Goal: Communication & Community: Answer question/provide support

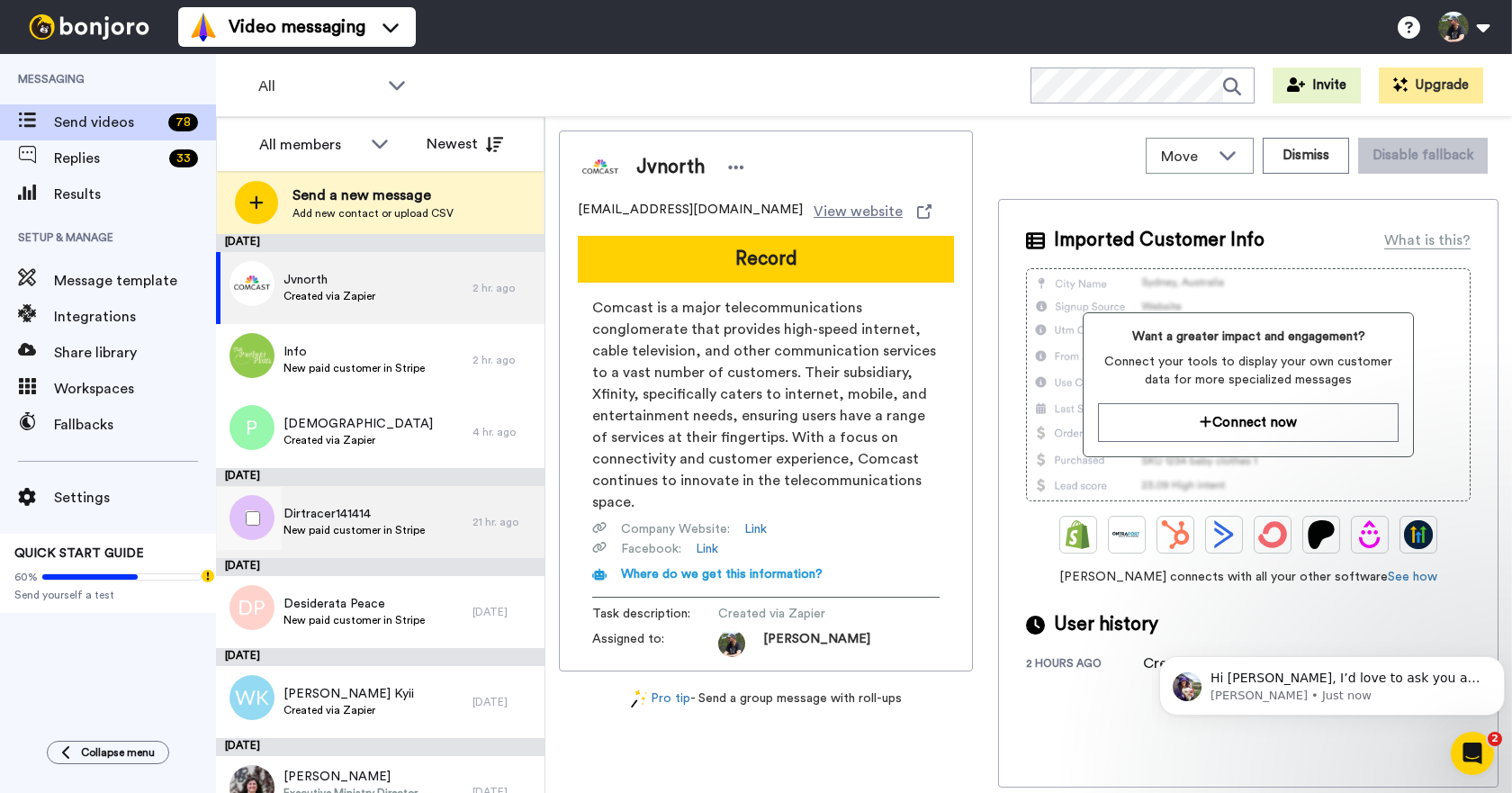
click at [313, 520] on span "Dirtracer141414" at bounding box center [354, 513] width 142 height 18
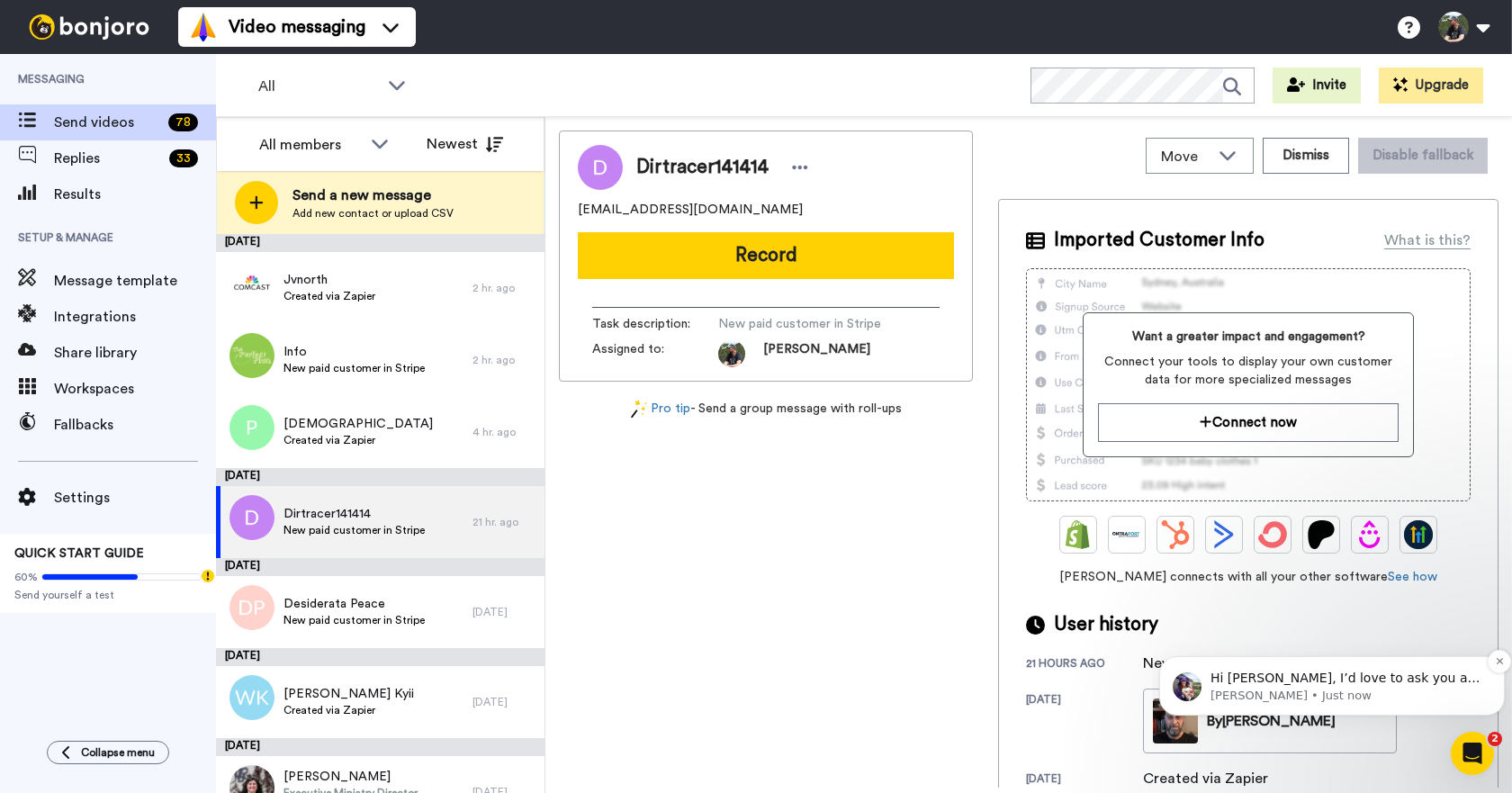
click at [1294, 688] on p "Amy • Just now" at bounding box center [1347, 695] width 272 height 16
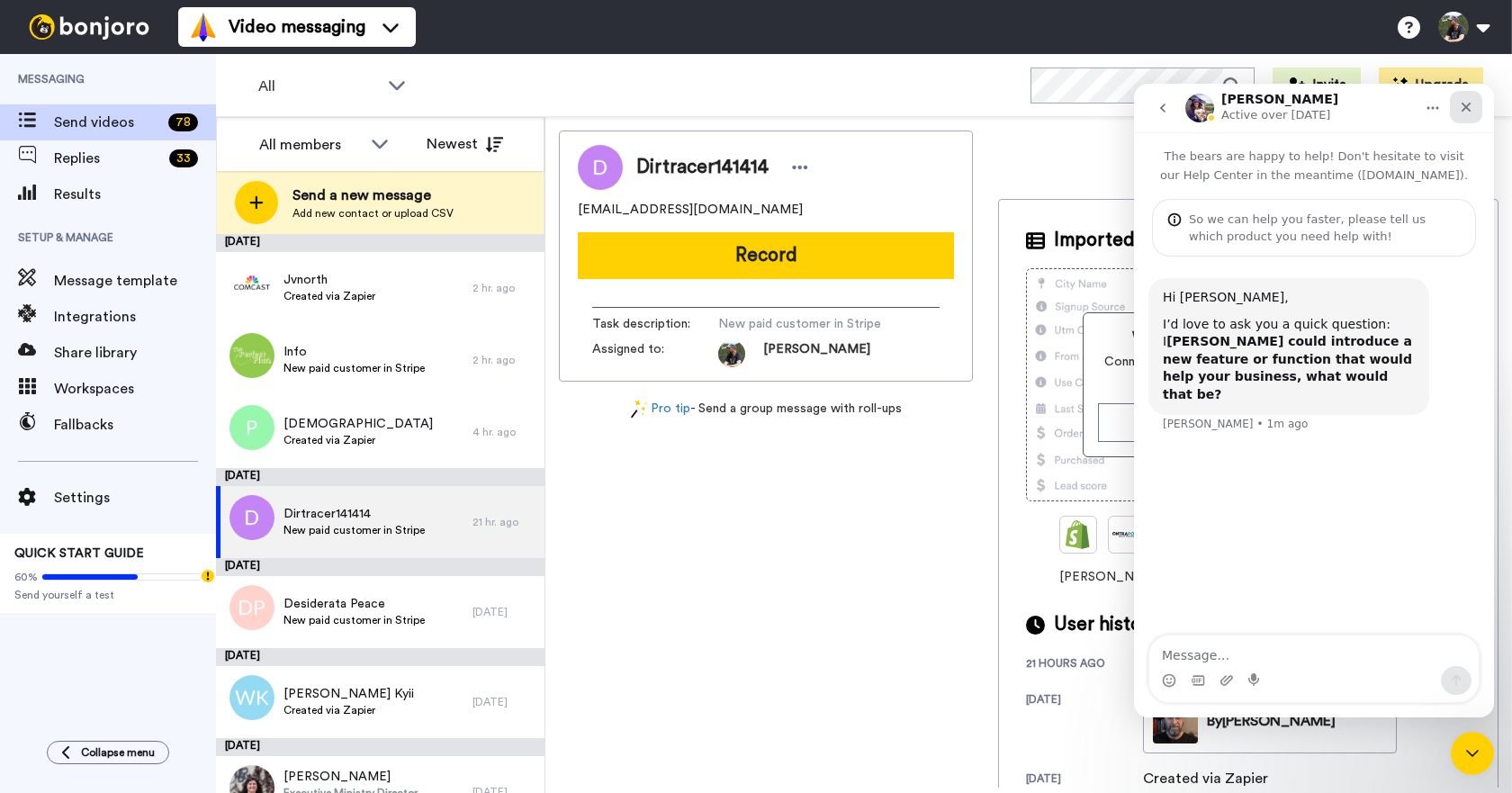
click at [1473, 103] on icon "Close" at bounding box center [1465, 106] width 14 height 14
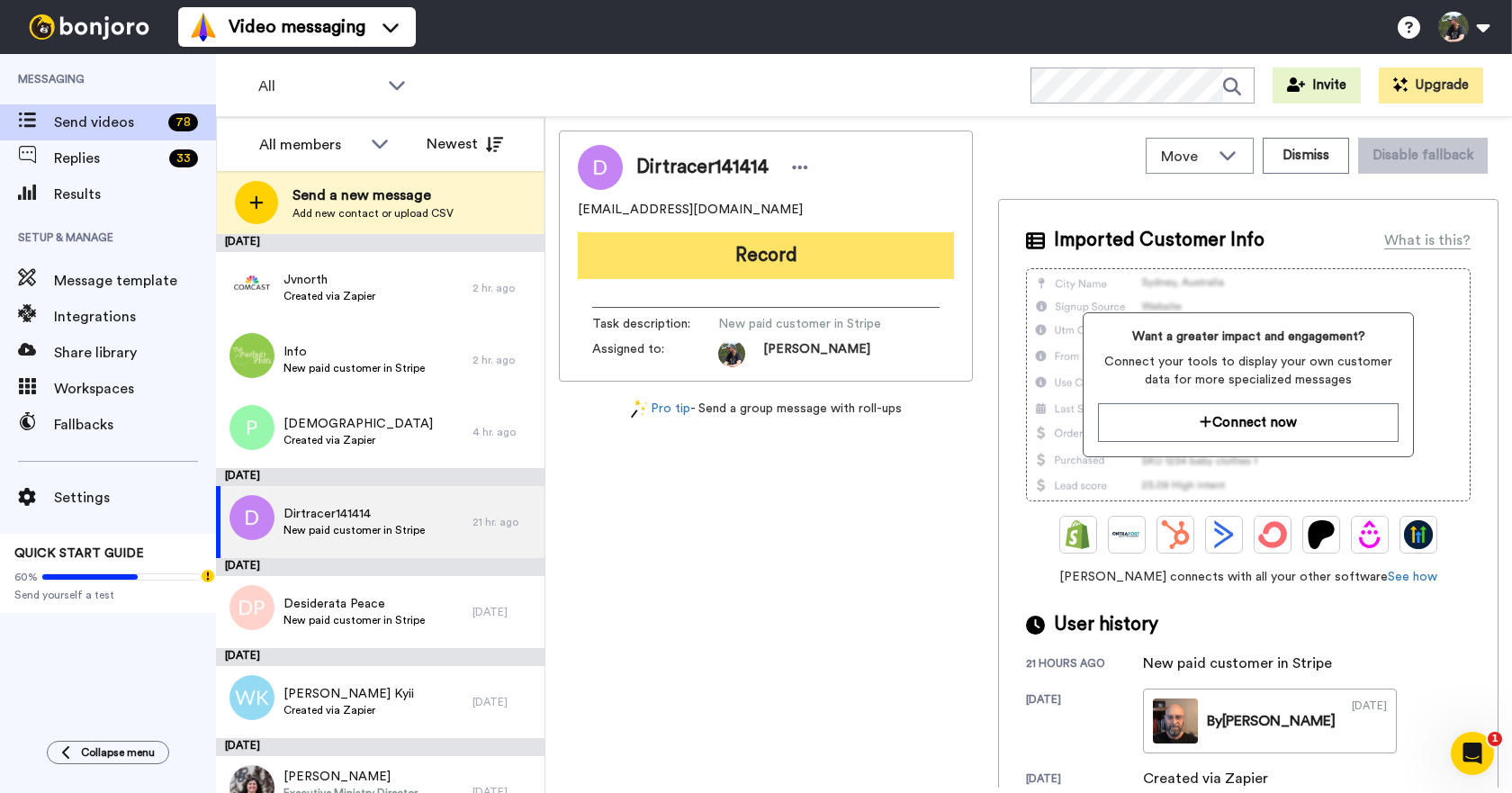
click at [766, 256] on button "Record" at bounding box center [766, 255] width 377 height 47
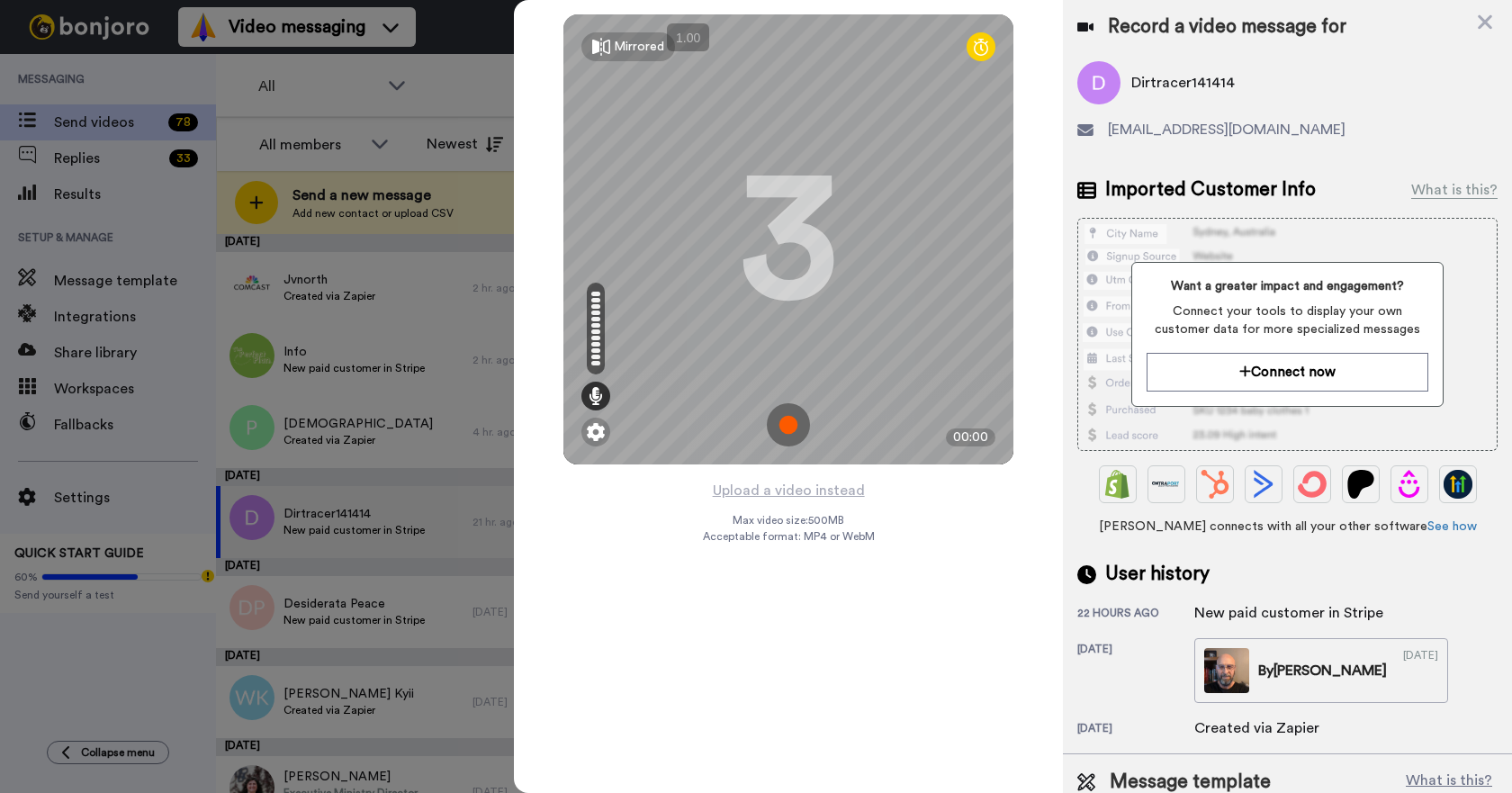
click at [791, 422] on img at bounding box center [789, 425] width 43 height 43
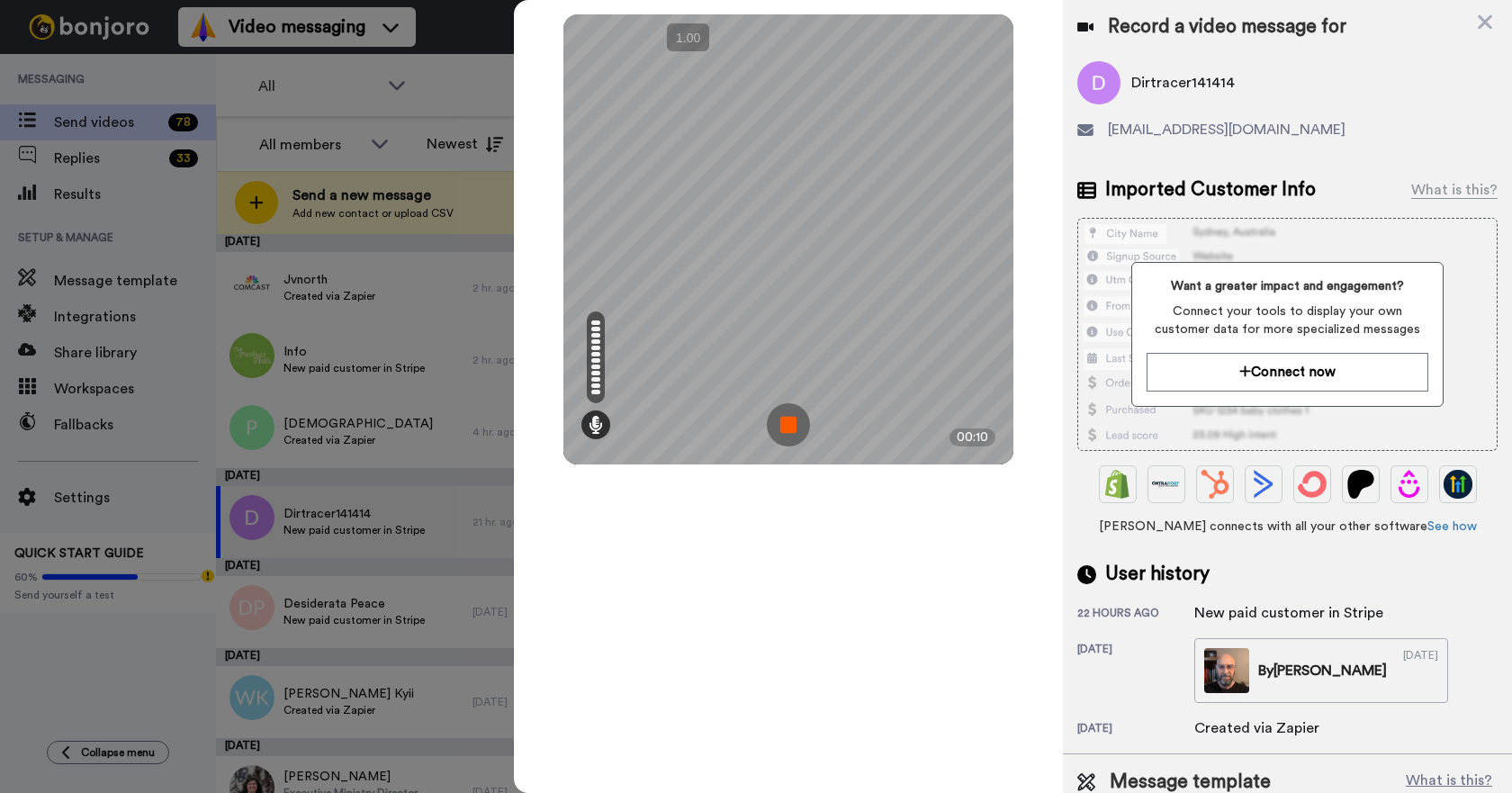
click at [791, 422] on img at bounding box center [789, 425] width 43 height 43
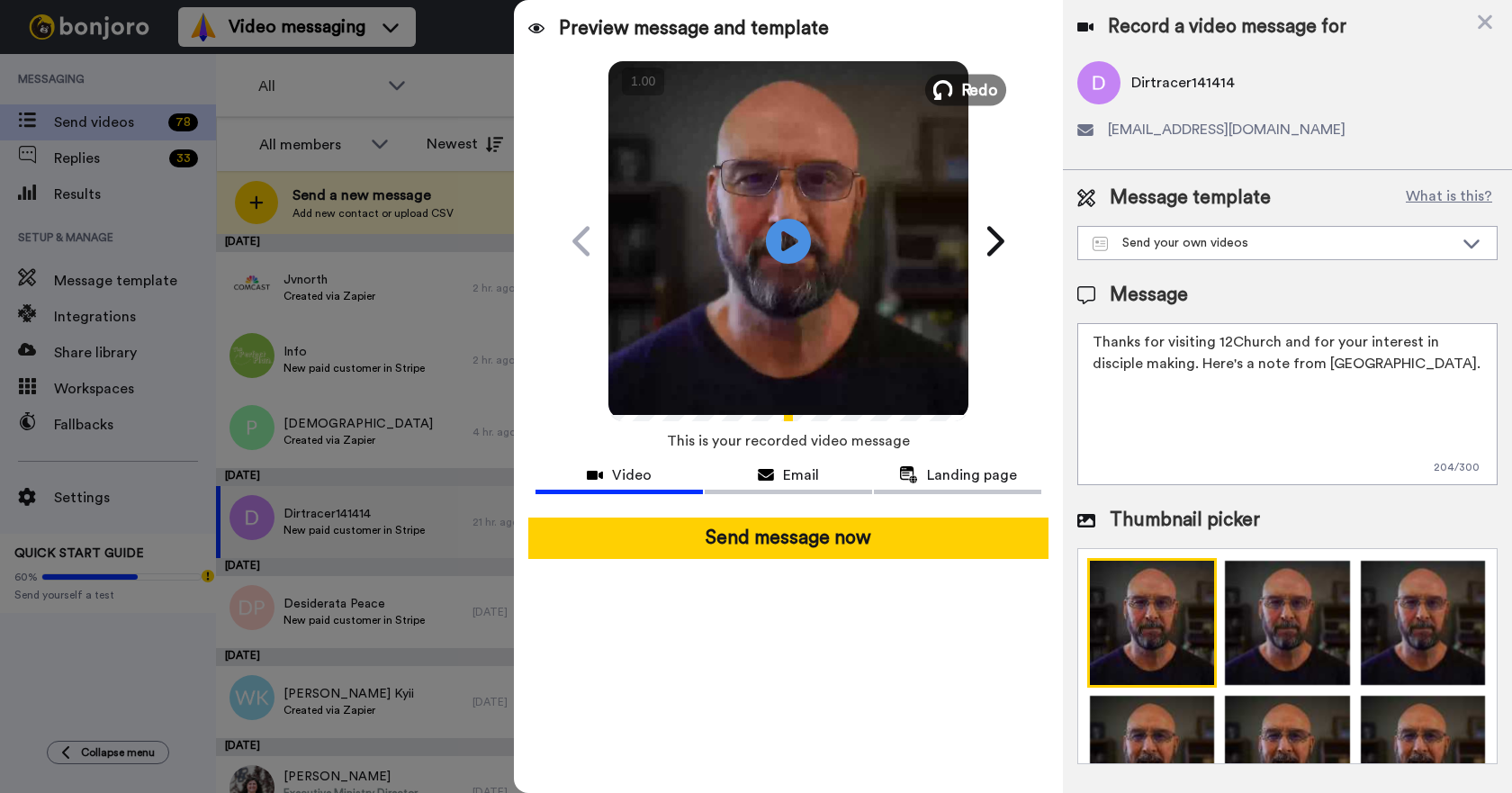
click at [982, 84] on span "Redo" at bounding box center [980, 89] width 38 height 23
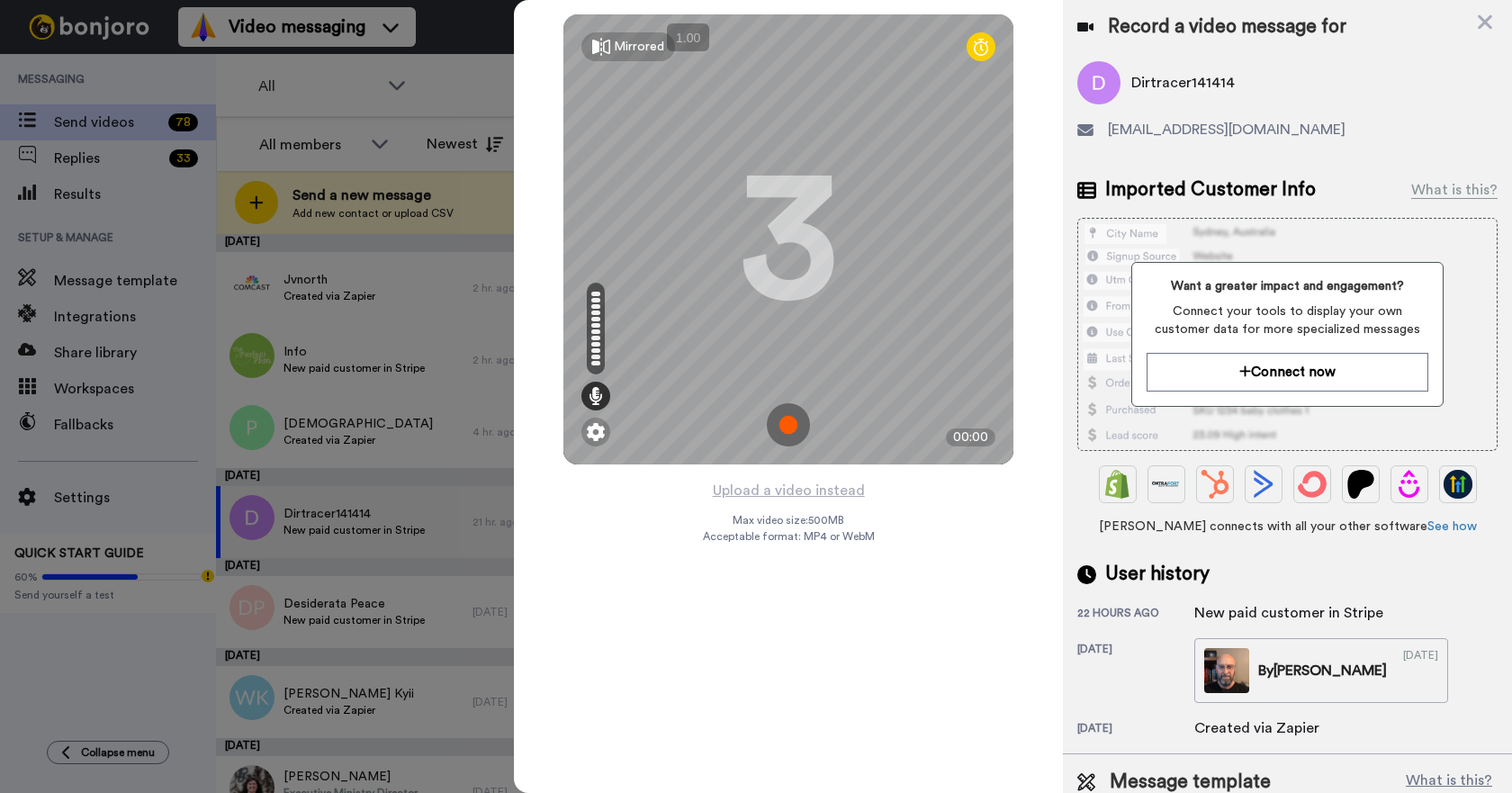
click at [788, 427] on img at bounding box center [789, 425] width 43 height 43
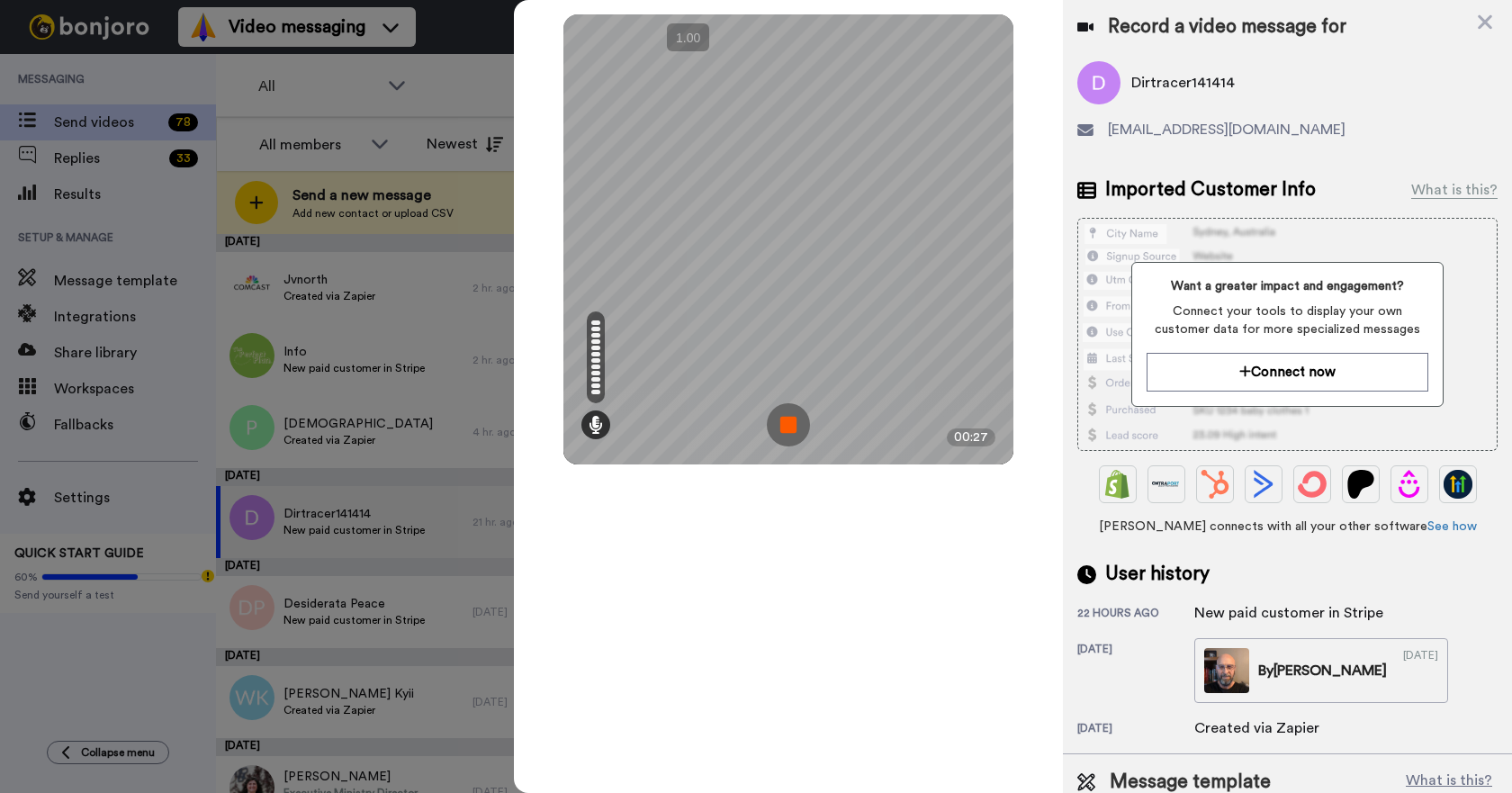
click at [788, 427] on img at bounding box center [789, 425] width 43 height 43
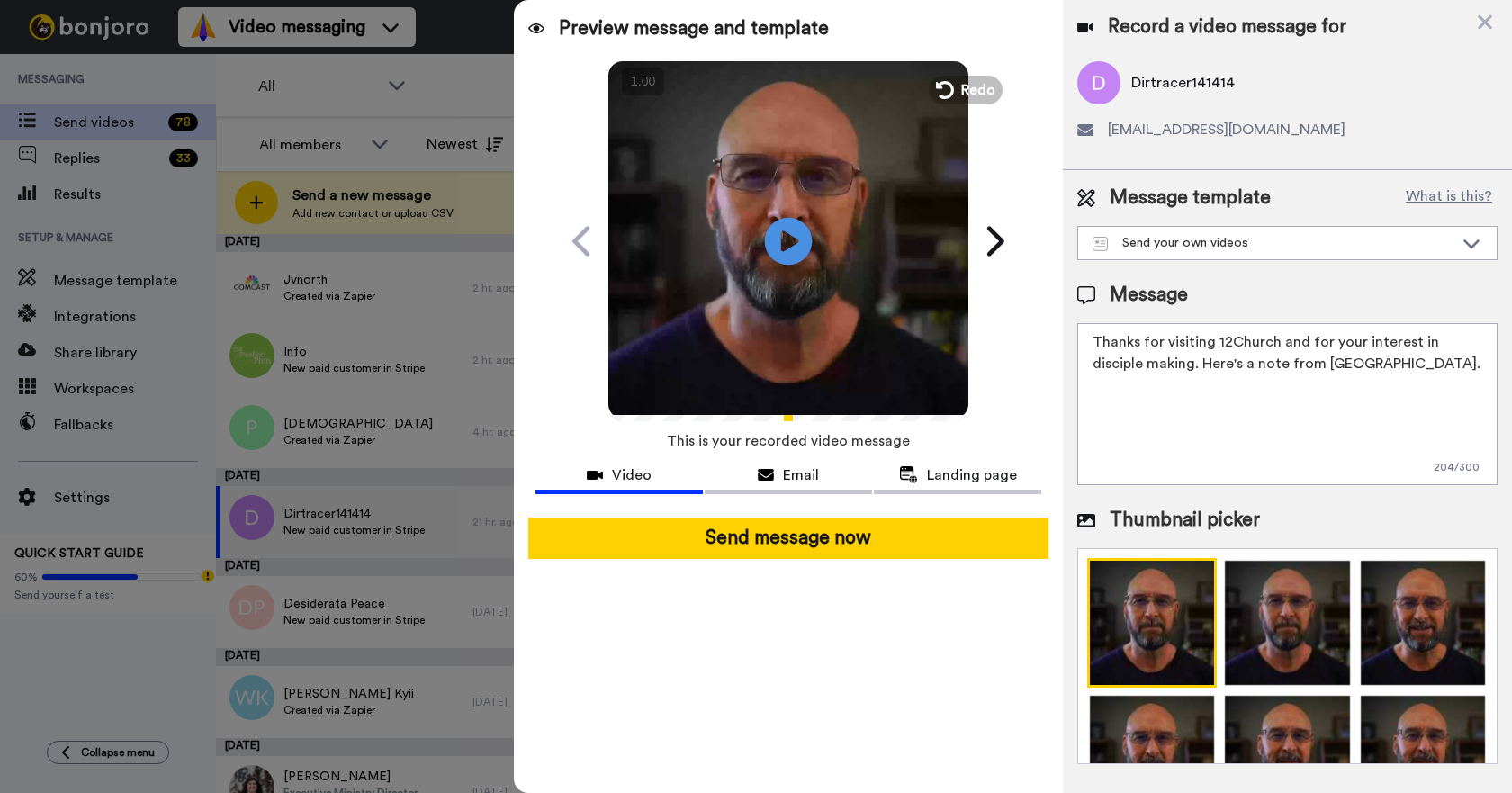
click at [786, 252] on icon at bounding box center [789, 240] width 48 height 48
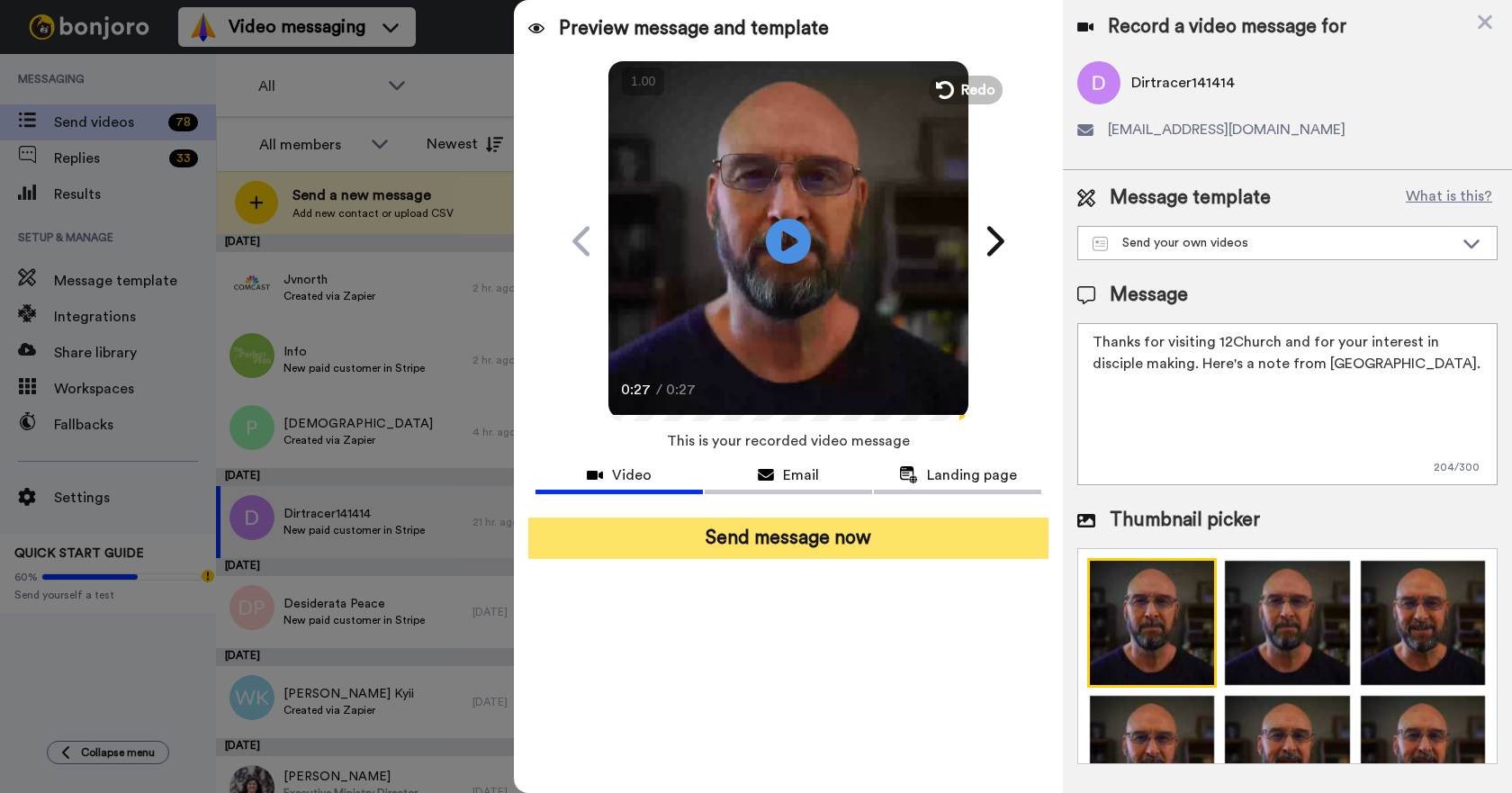
click at [793, 539] on button "Send message now" at bounding box center [789, 538] width 520 height 41
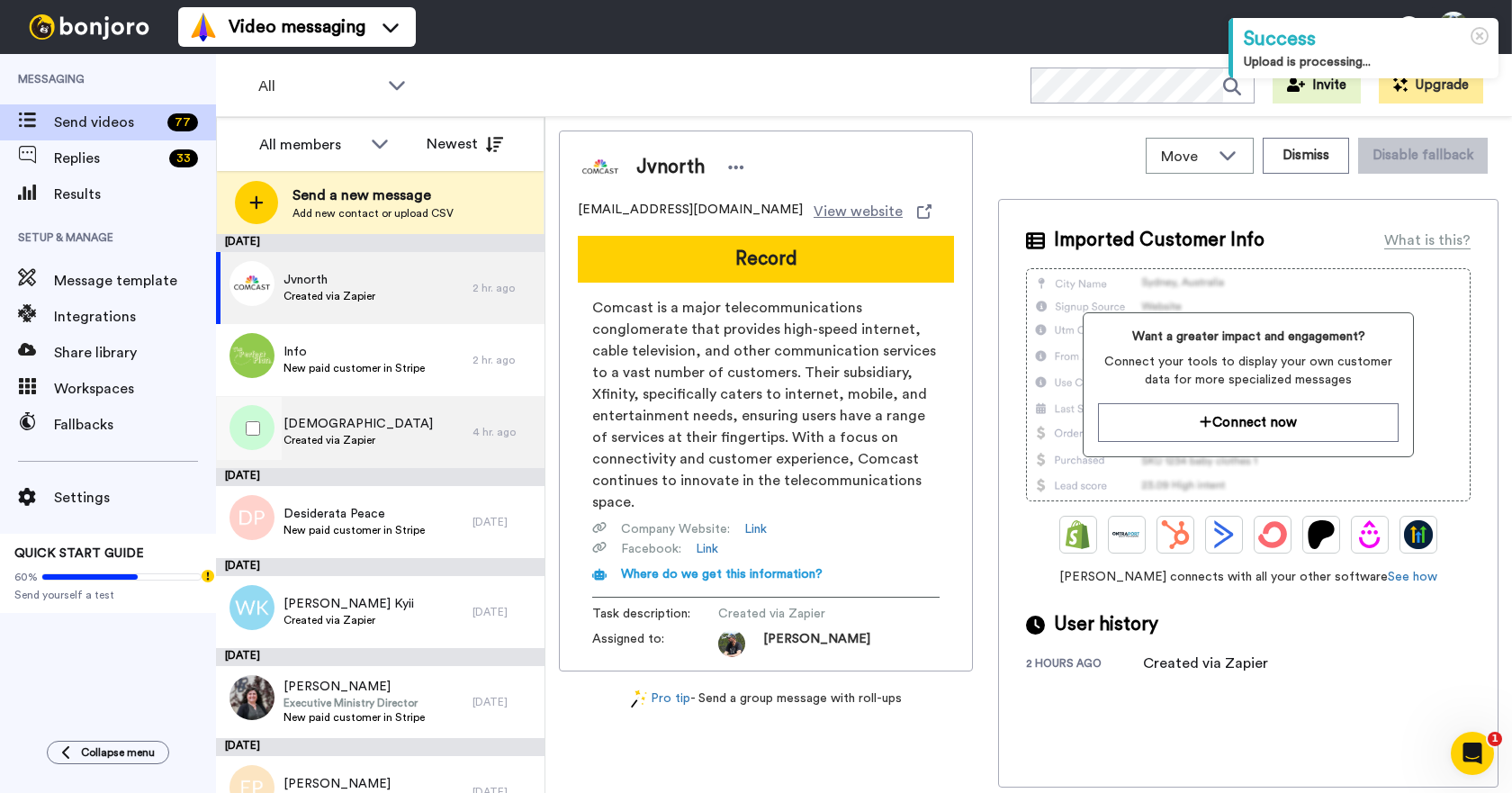
click at [354, 437] on span "Created via Zapier" at bounding box center [358, 439] width 149 height 14
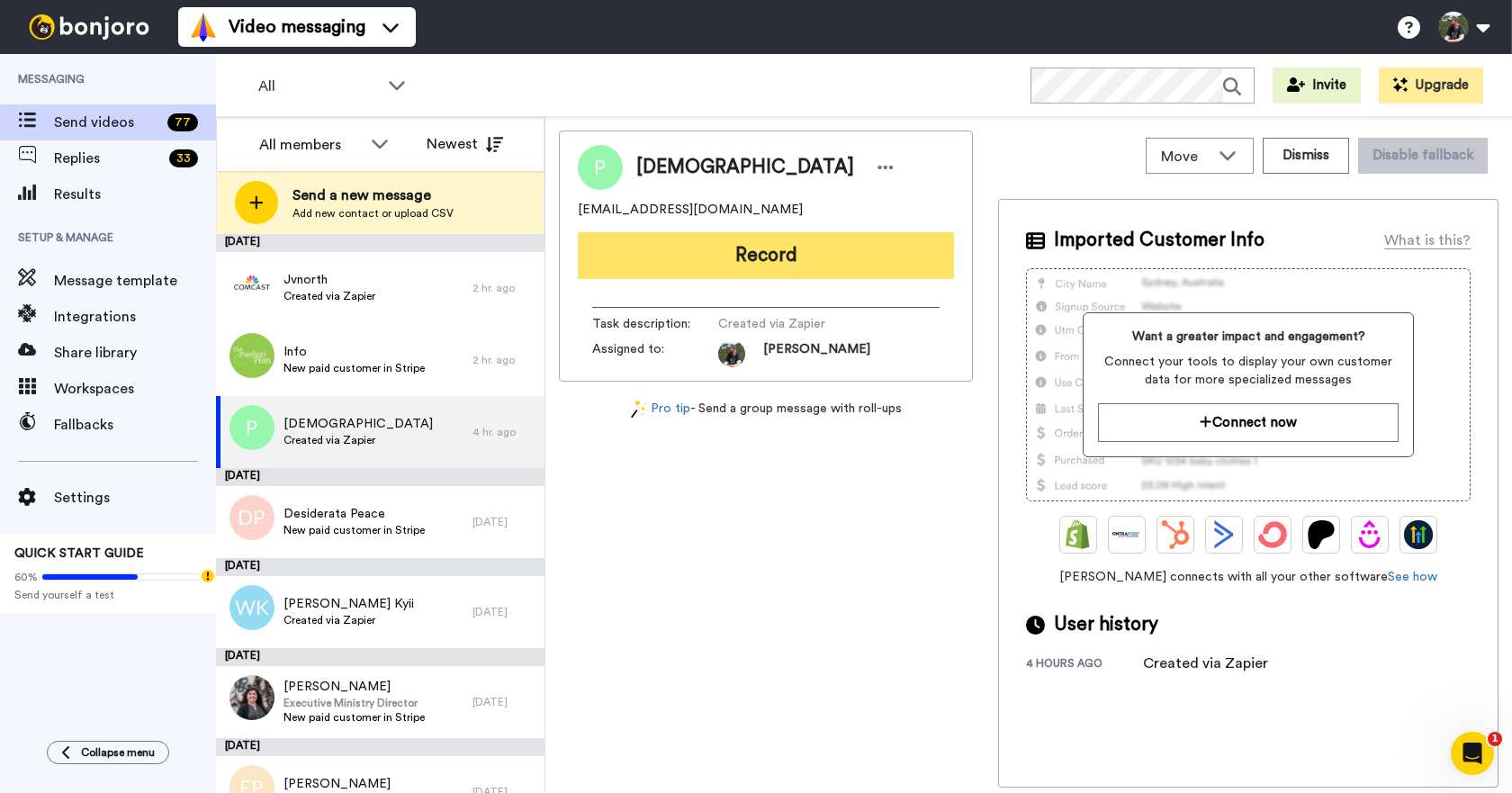
click at [698, 252] on button "Record" at bounding box center [766, 255] width 377 height 47
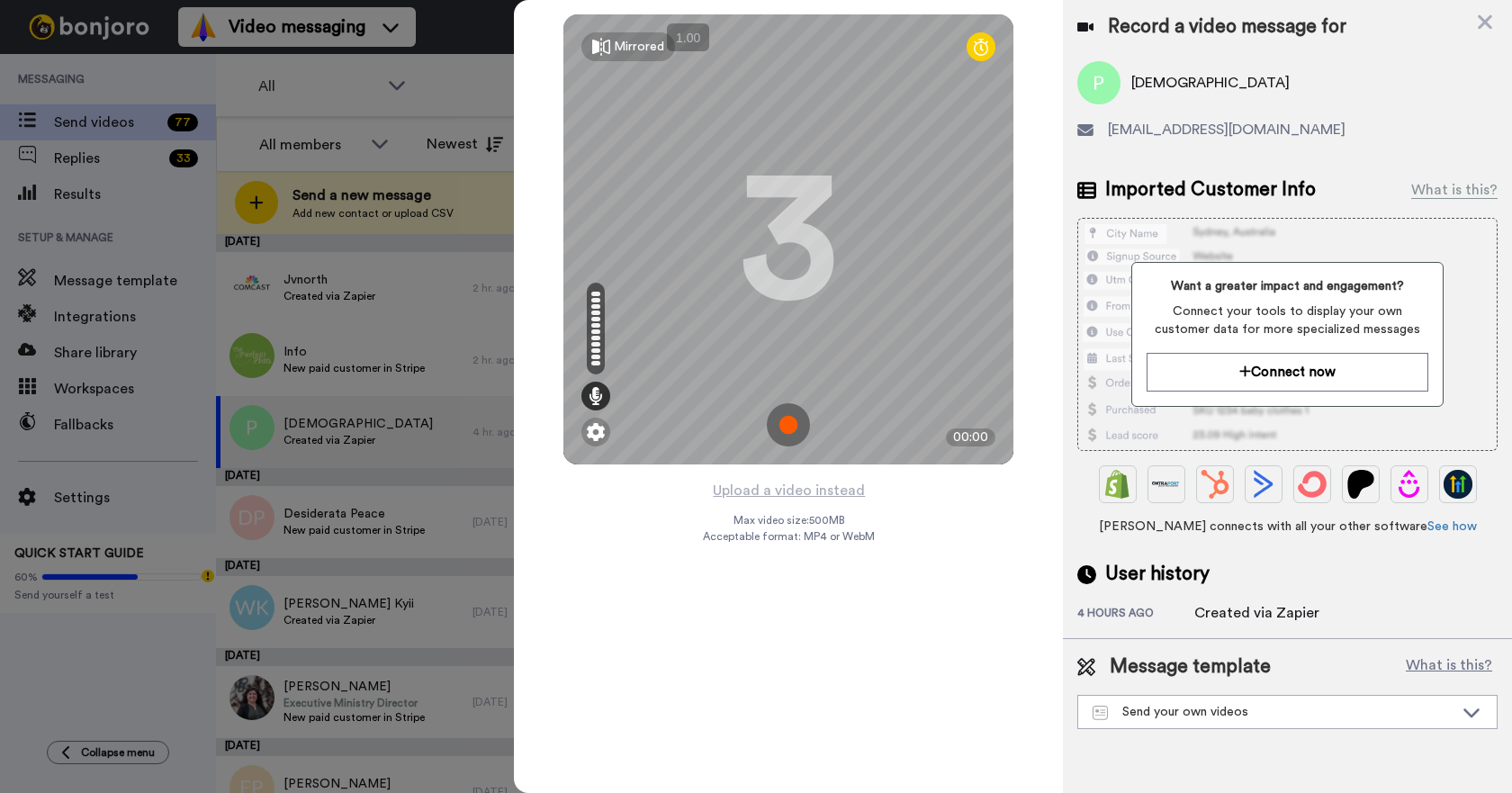
click at [786, 420] on img at bounding box center [789, 425] width 43 height 43
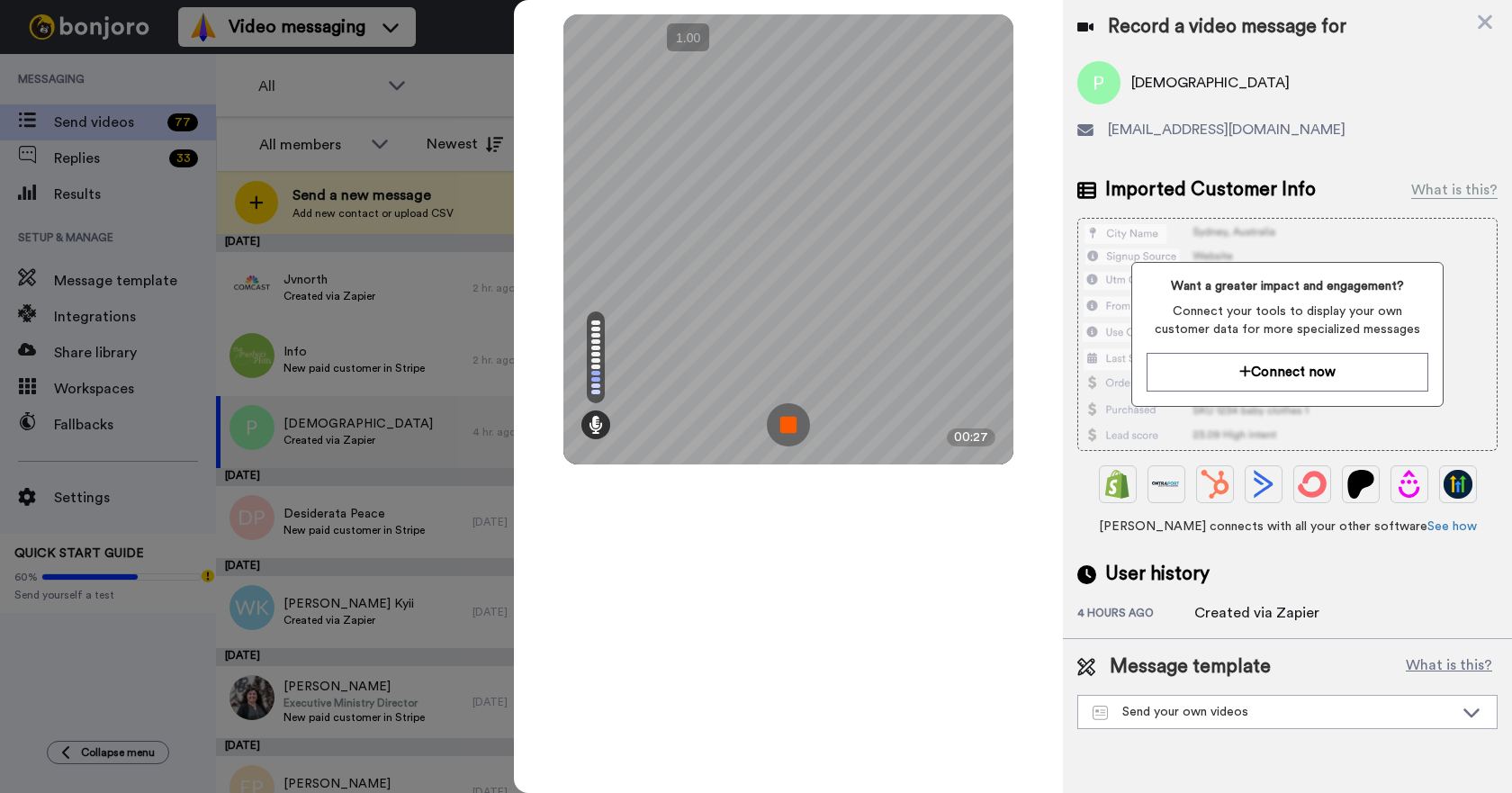
click at [786, 420] on img at bounding box center [789, 425] width 43 height 43
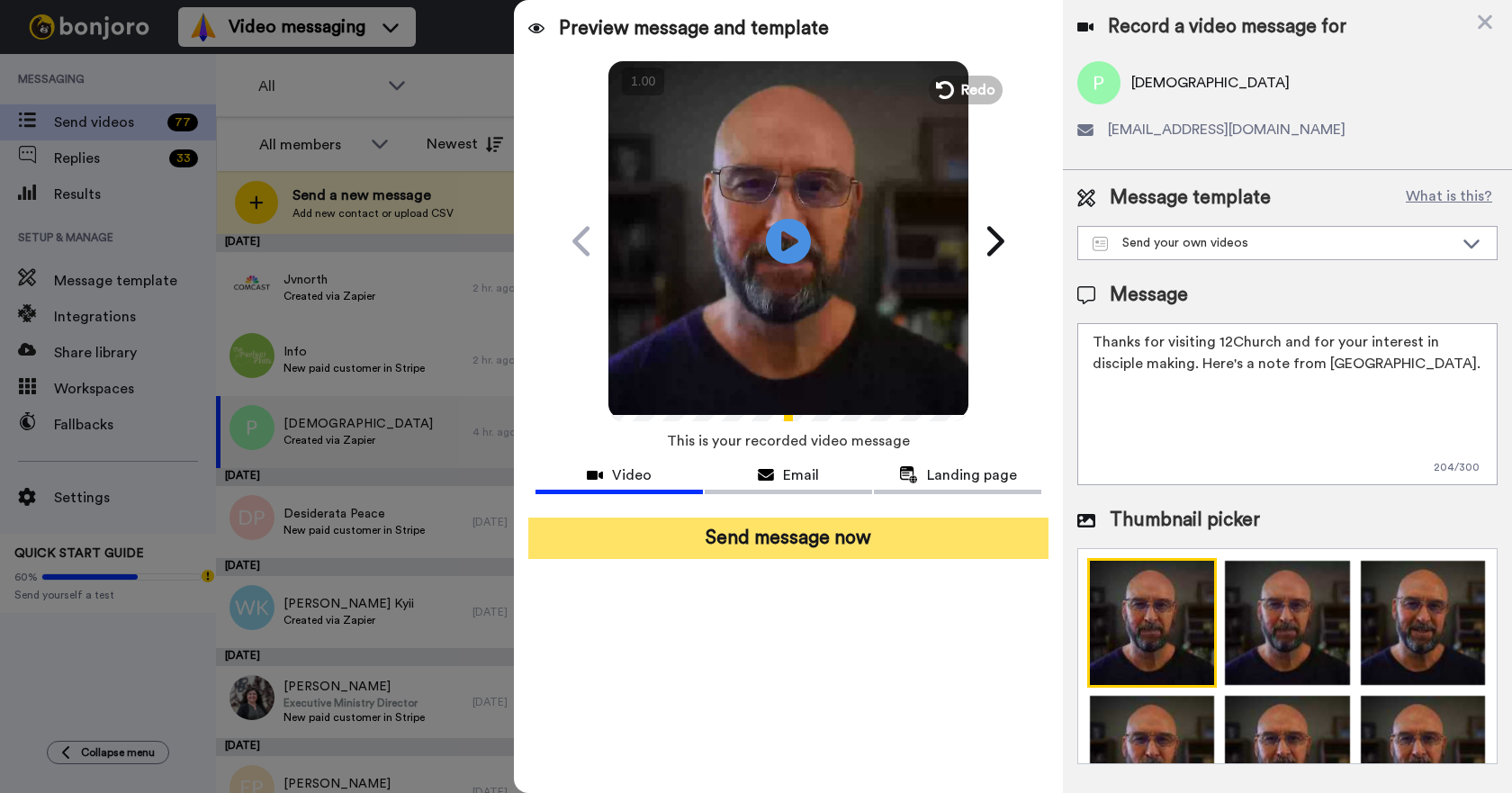
click at [801, 538] on button "Send message now" at bounding box center [789, 538] width 520 height 41
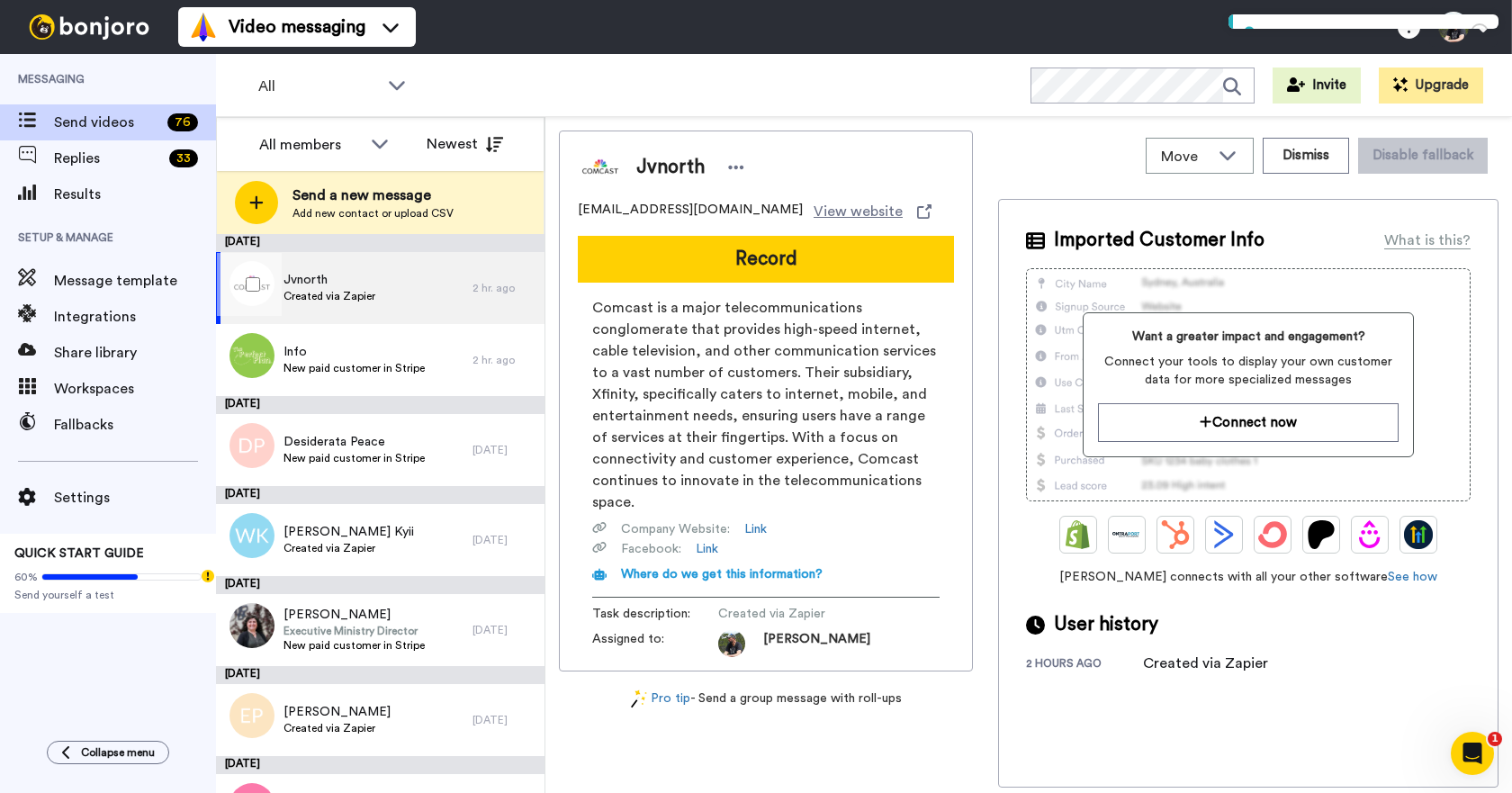
click at [348, 288] on span "Jvnorth" at bounding box center [329, 280] width 91 height 18
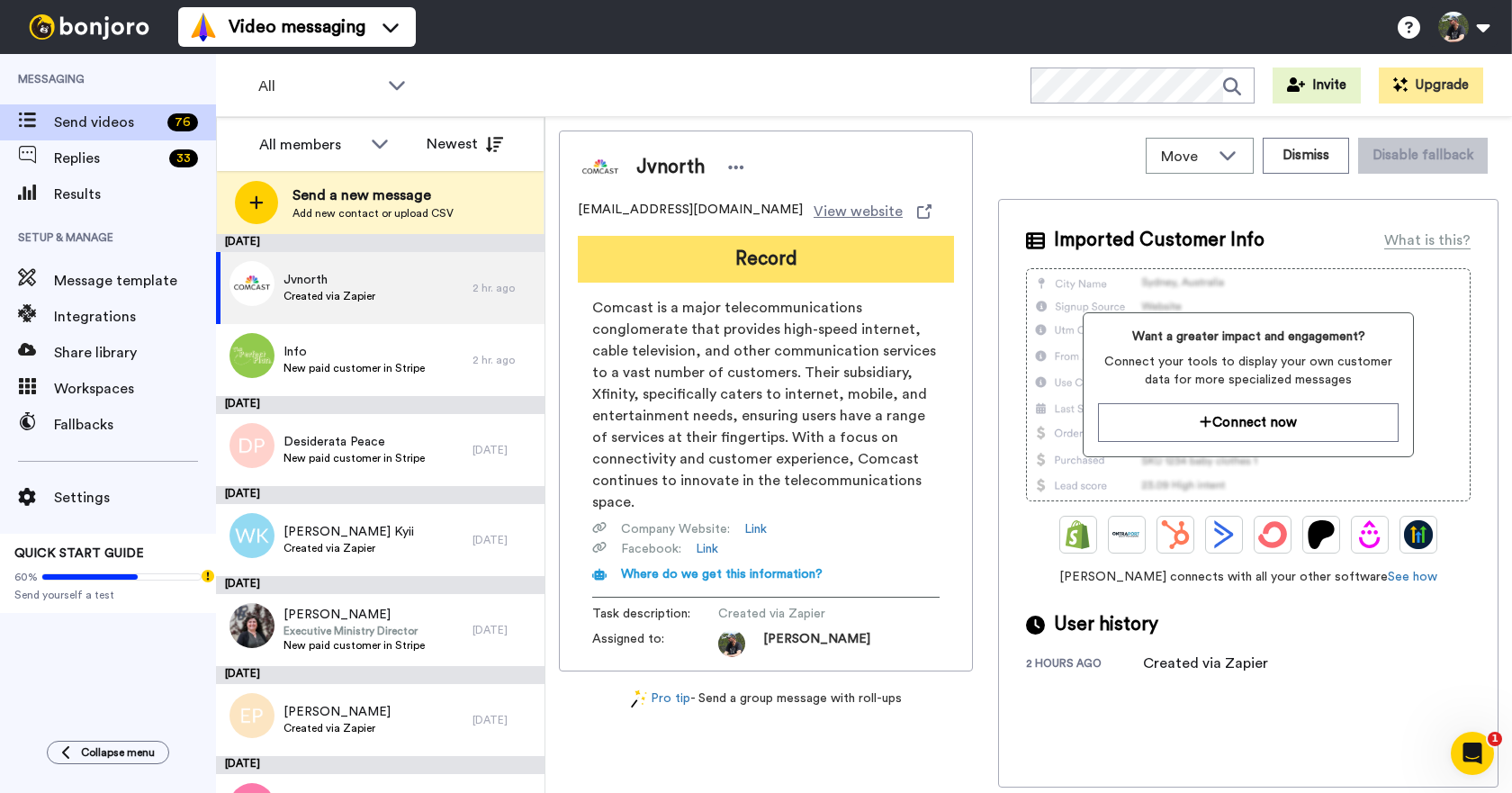
click at [741, 266] on button "Record" at bounding box center [766, 259] width 377 height 47
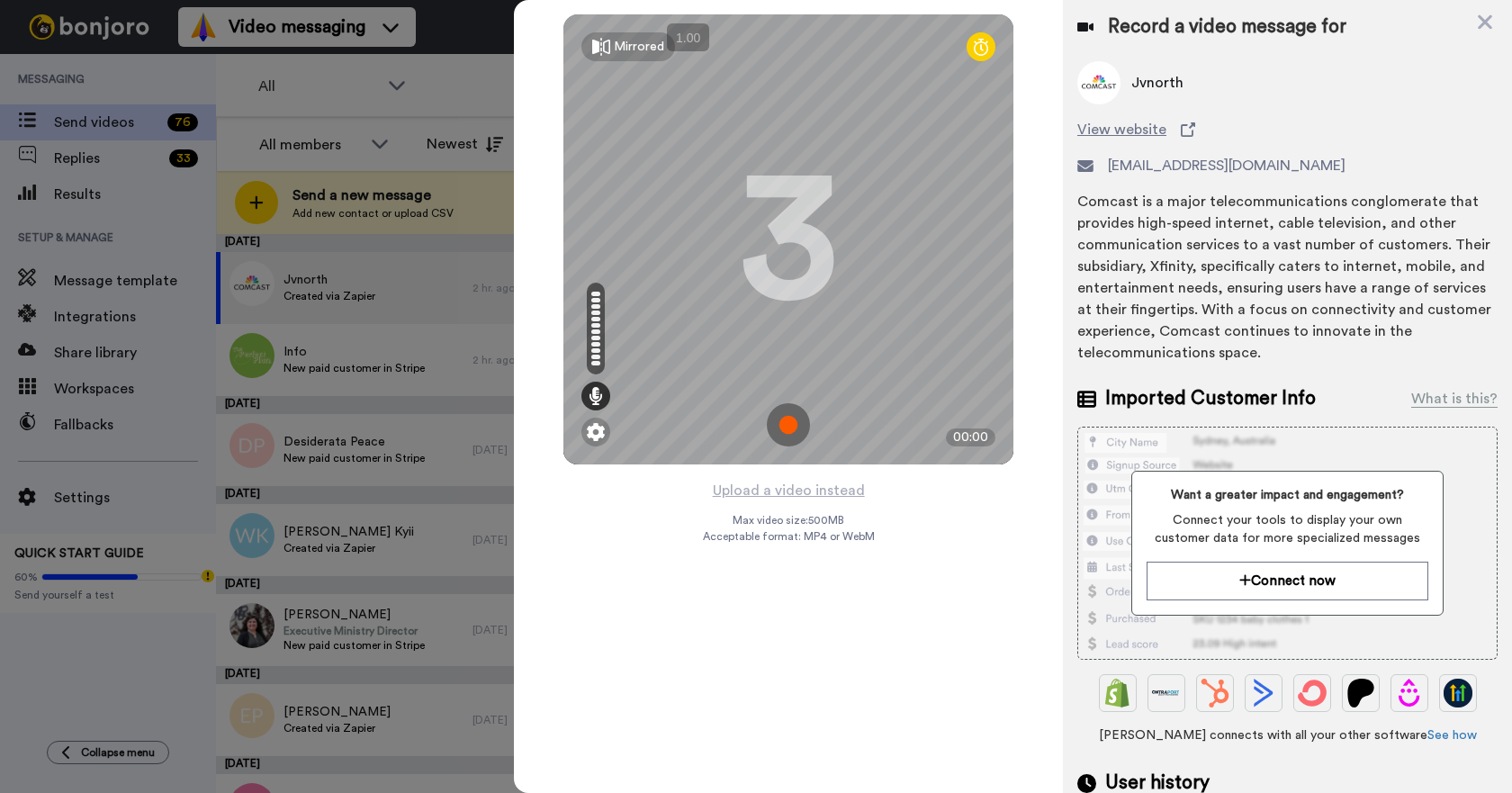
click at [785, 418] on img at bounding box center [789, 425] width 43 height 43
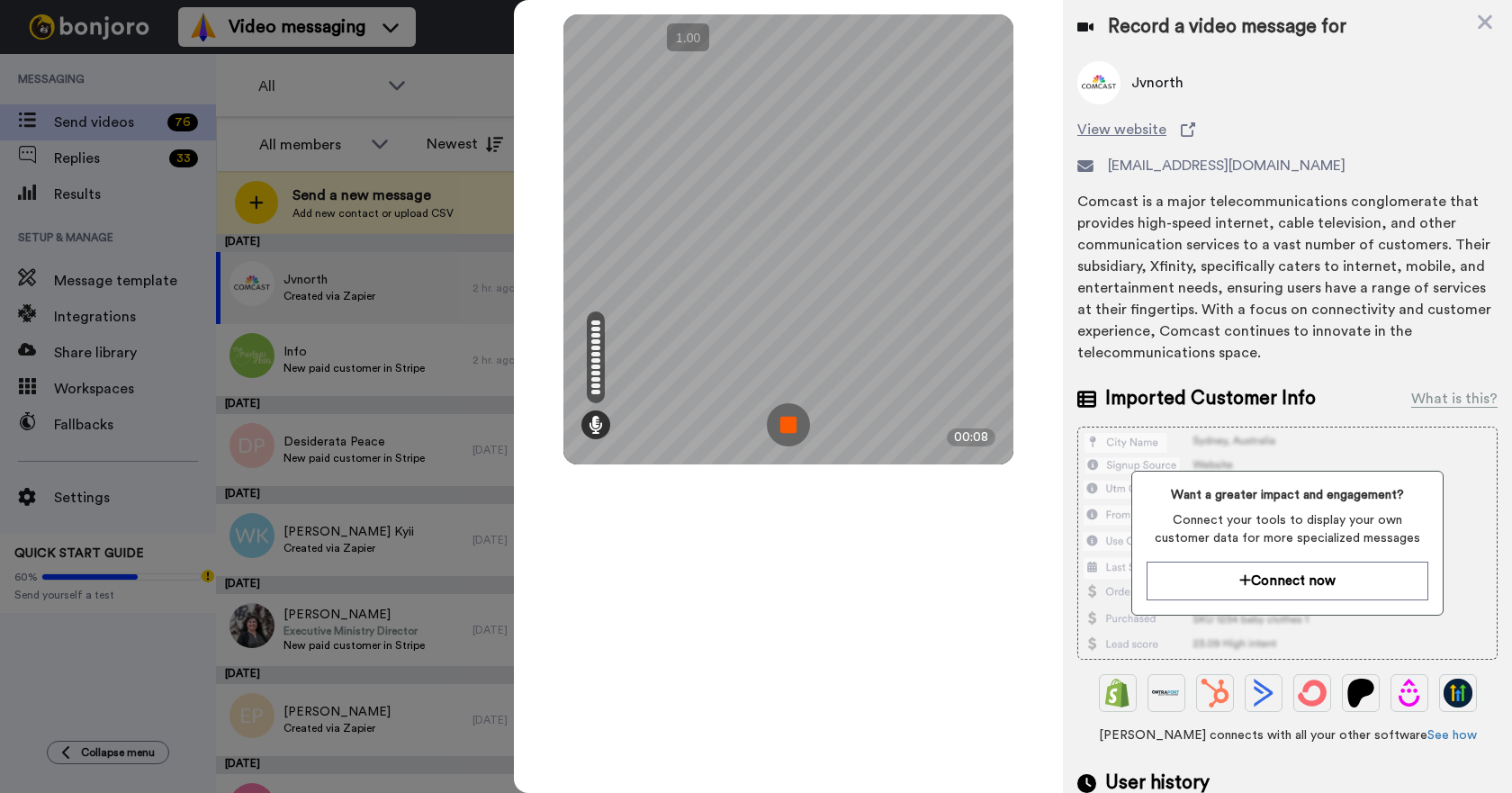
click at [785, 418] on img at bounding box center [789, 425] width 43 height 43
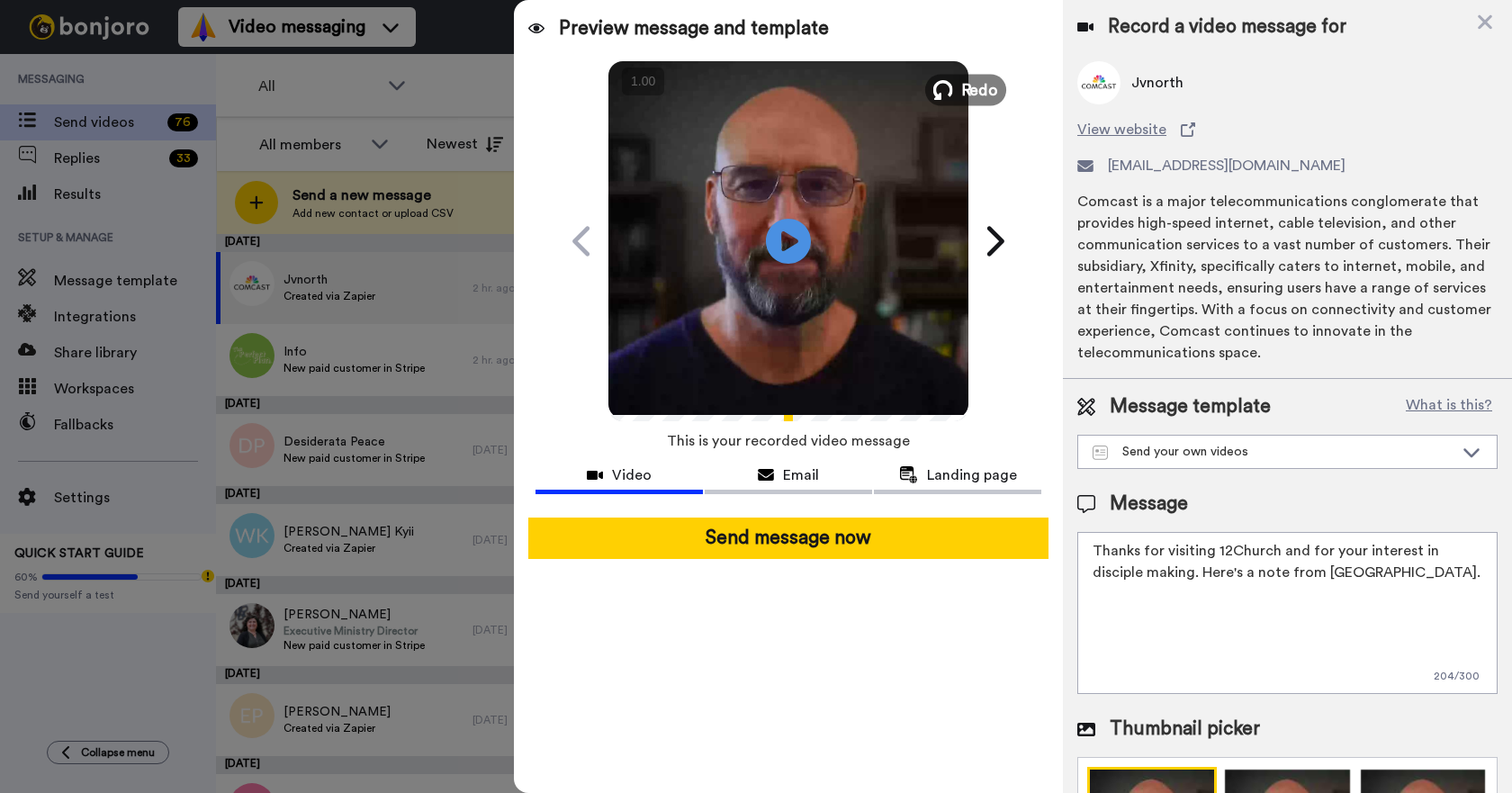
click at [960, 80] on button "Redo" at bounding box center [966, 89] width 81 height 32
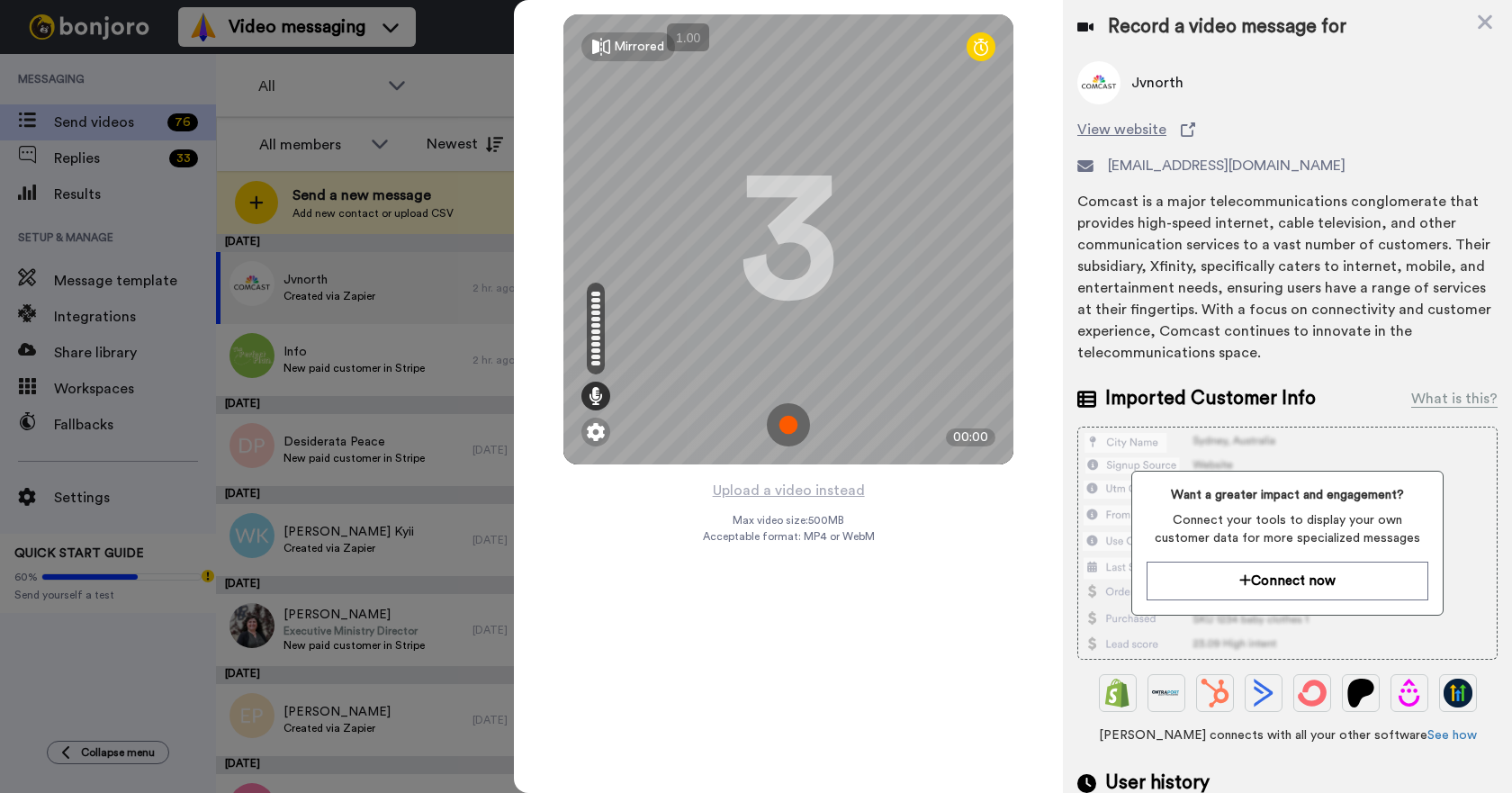
click at [782, 419] on img at bounding box center [789, 425] width 43 height 43
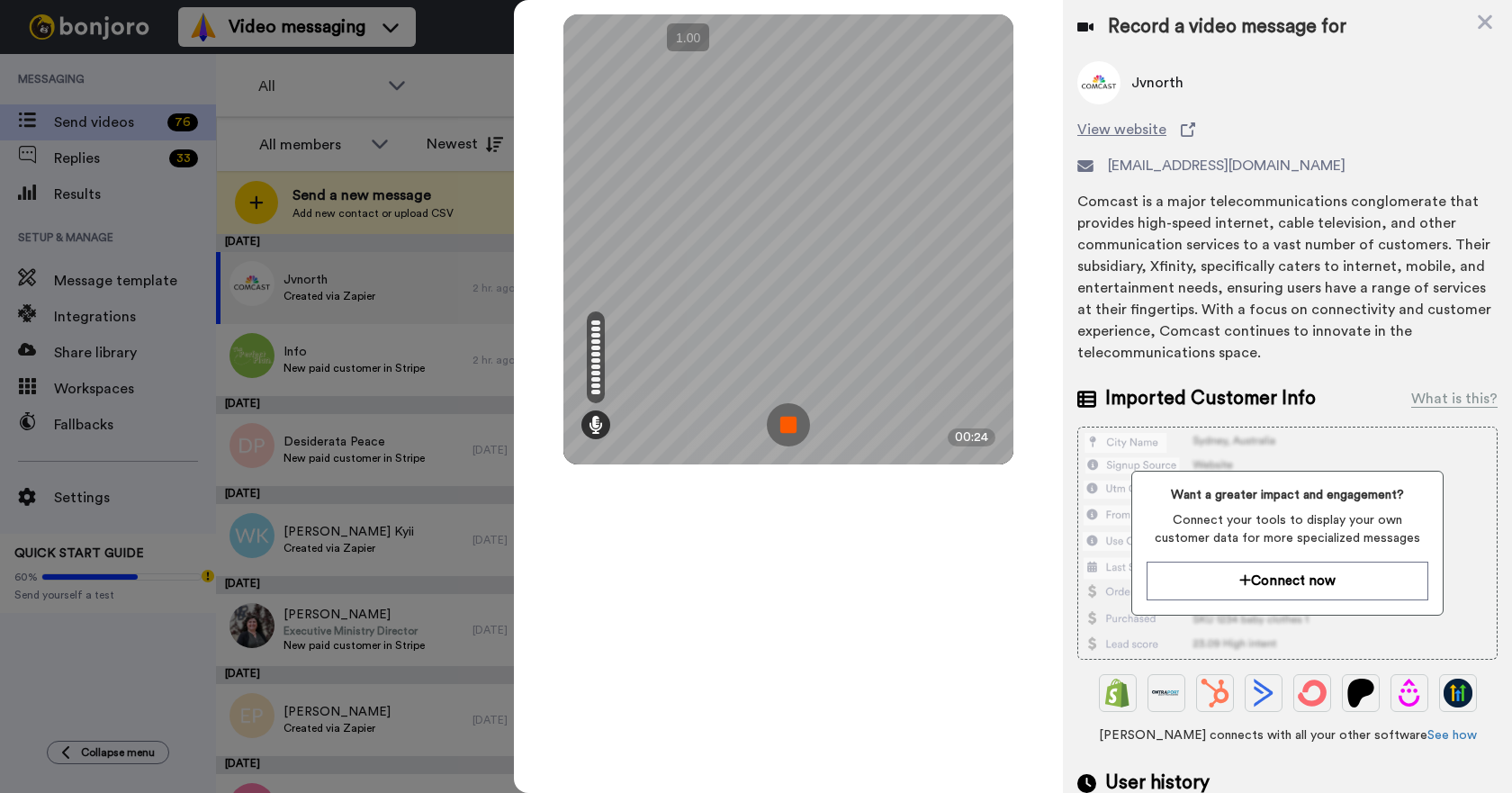
click at [782, 419] on img at bounding box center [789, 425] width 43 height 43
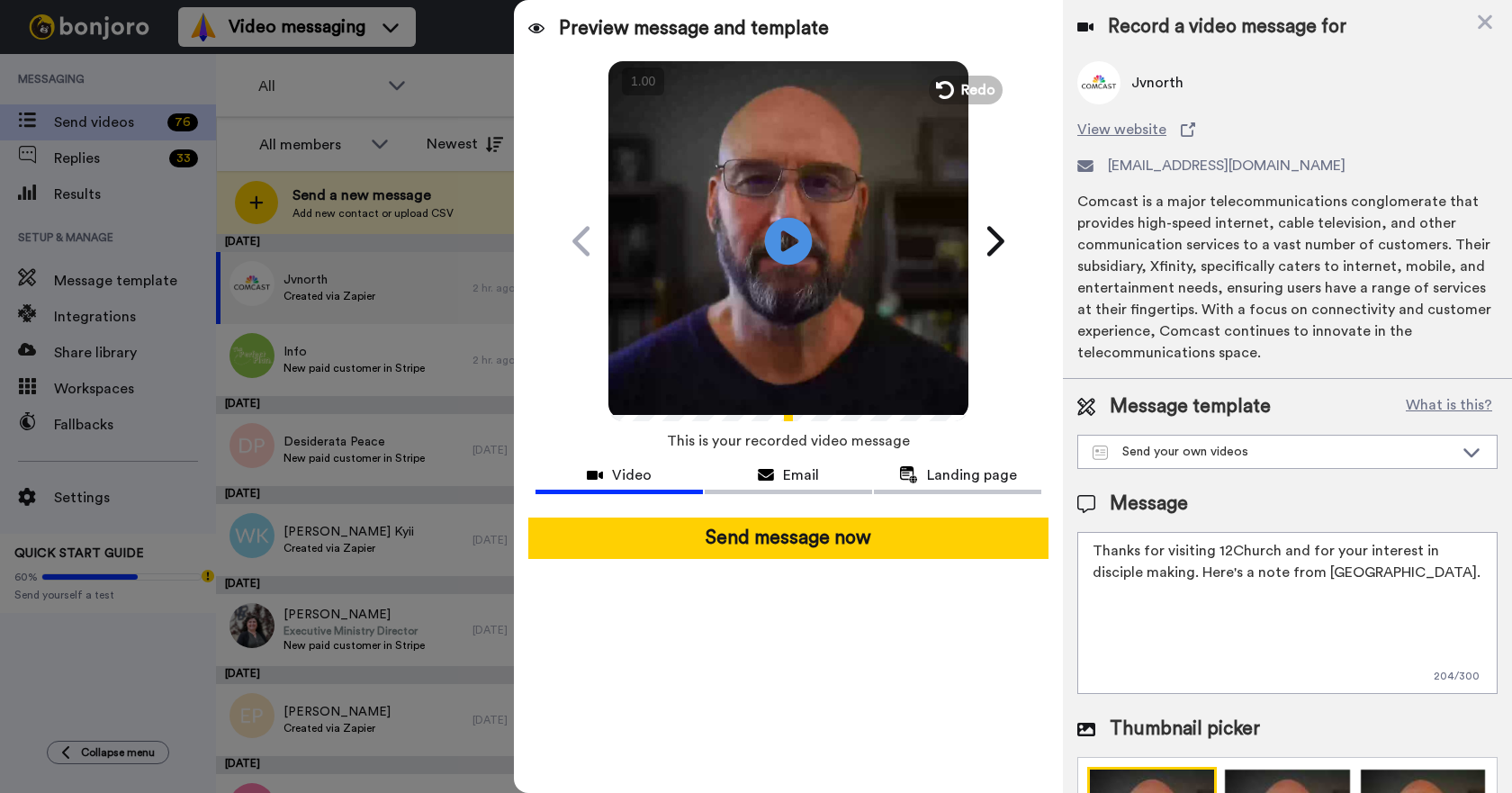
click at [782, 229] on icon at bounding box center [789, 240] width 48 height 48
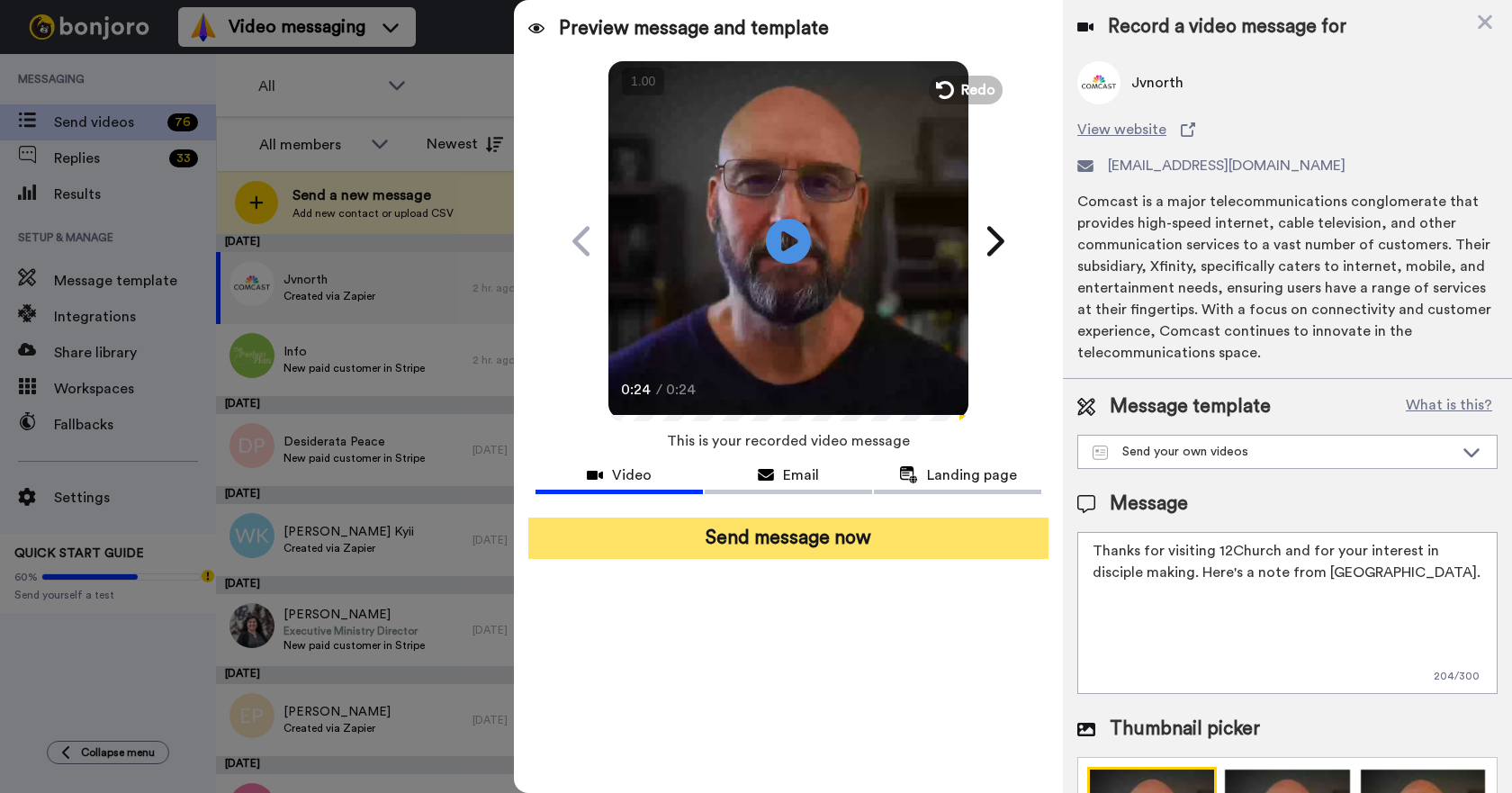
click at [784, 541] on button "Send message now" at bounding box center [789, 538] width 520 height 41
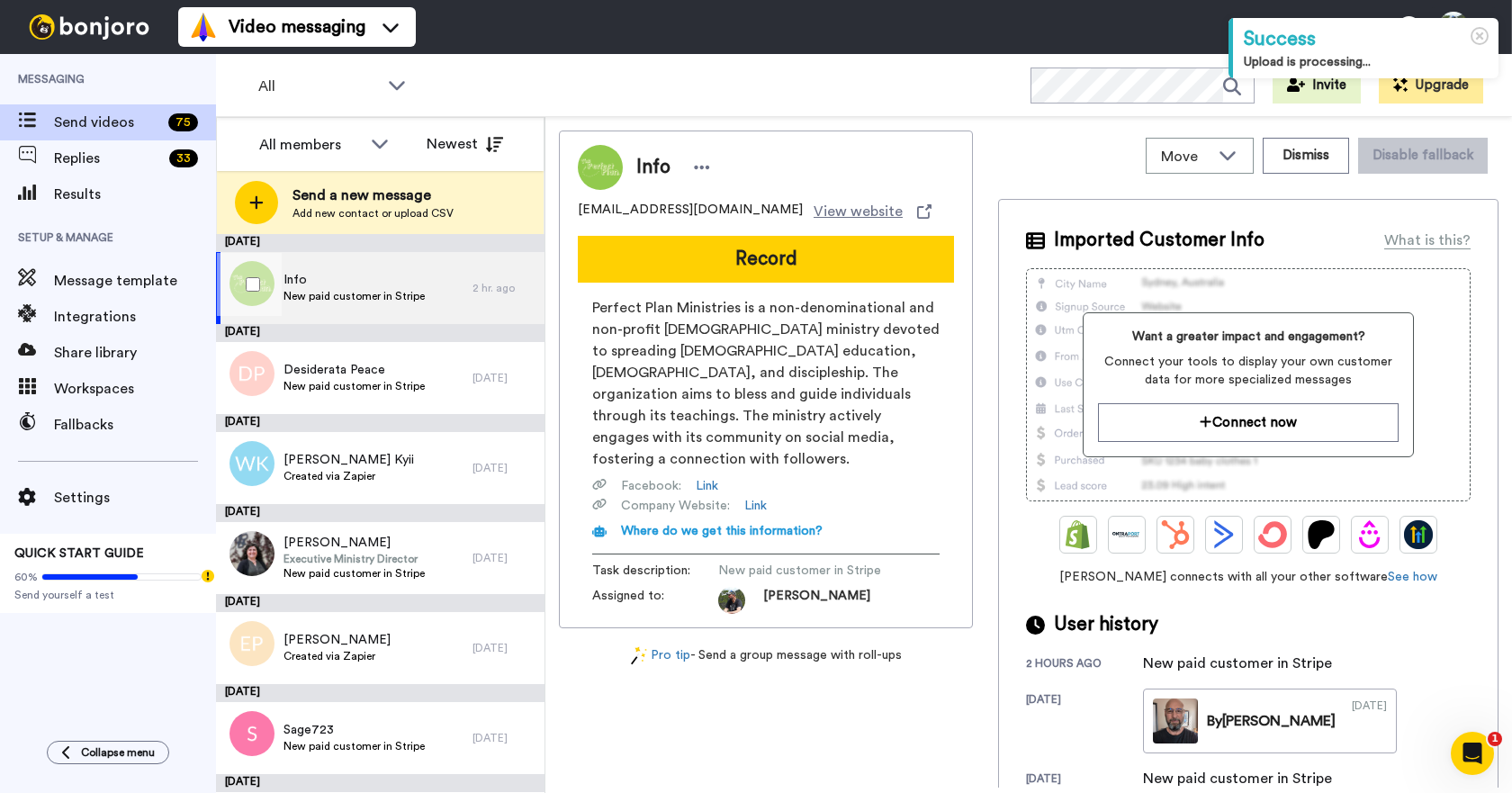
click at [357, 297] on span "New paid customer in Stripe" at bounding box center [354, 295] width 142 height 14
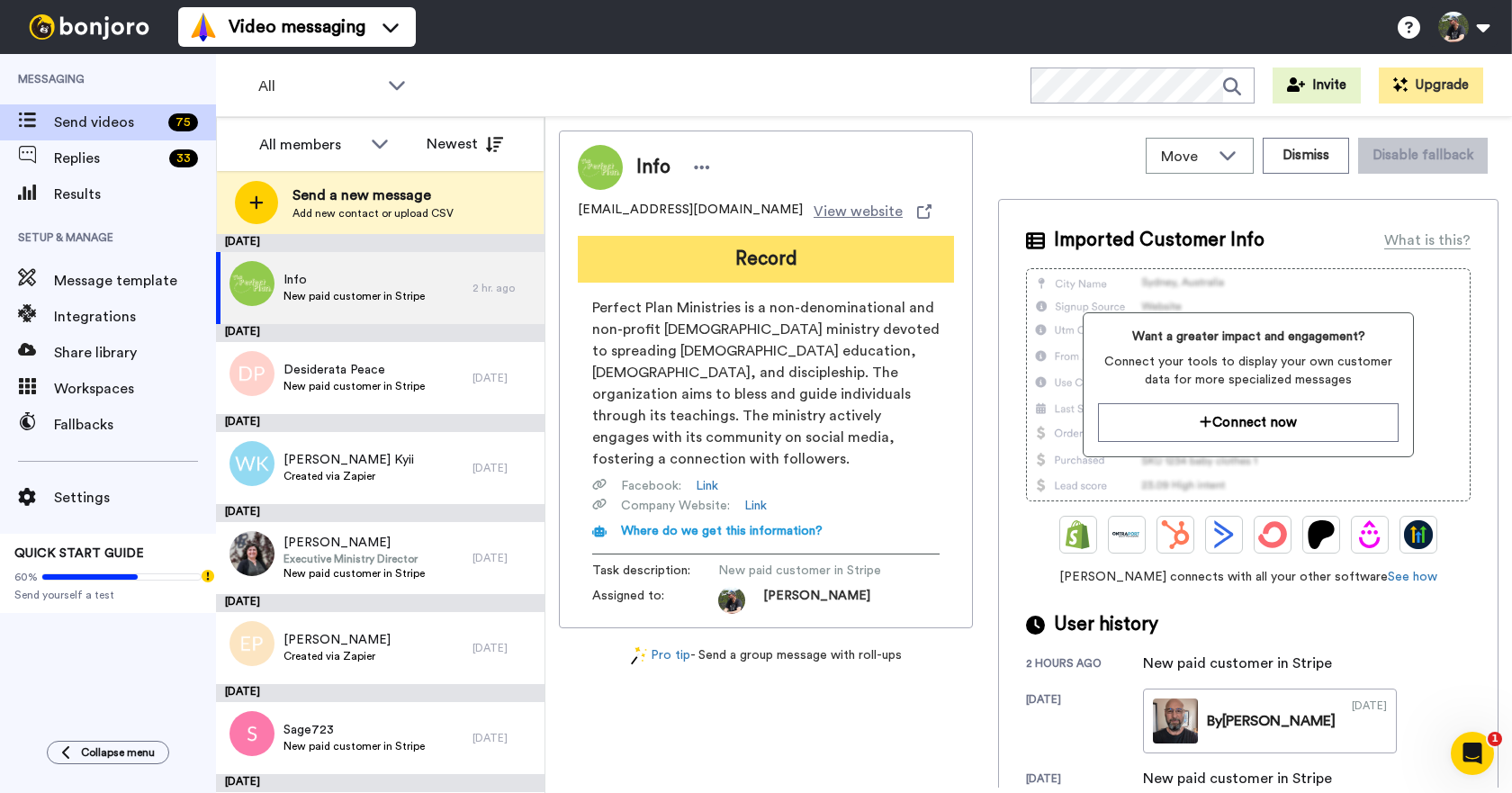
click at [715, 259] on button "Record" at bounding box center [766, 259] width 377 height 47
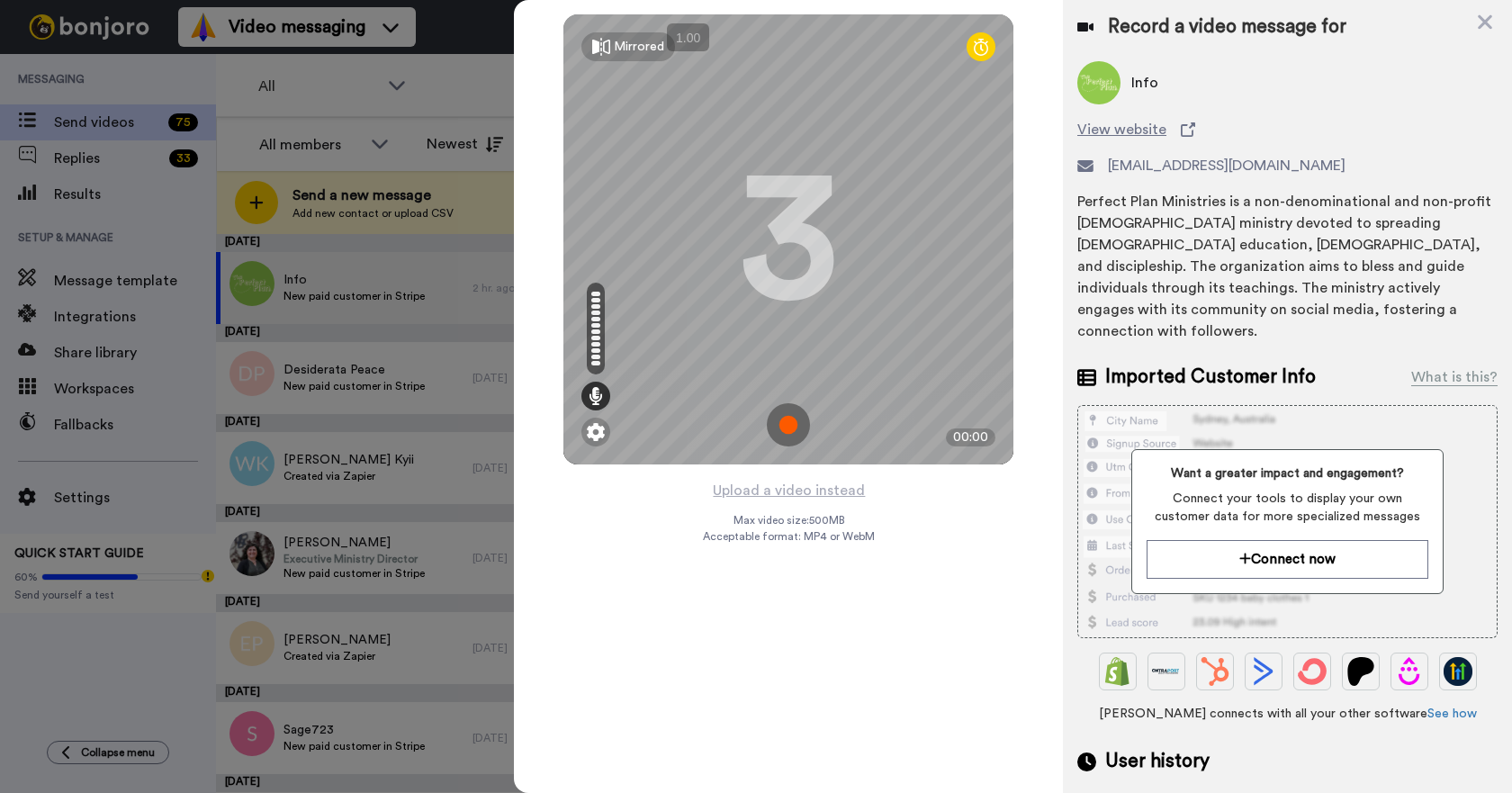
click at [786, 419] on img at bounding box center [789, 425] width 43 height 43
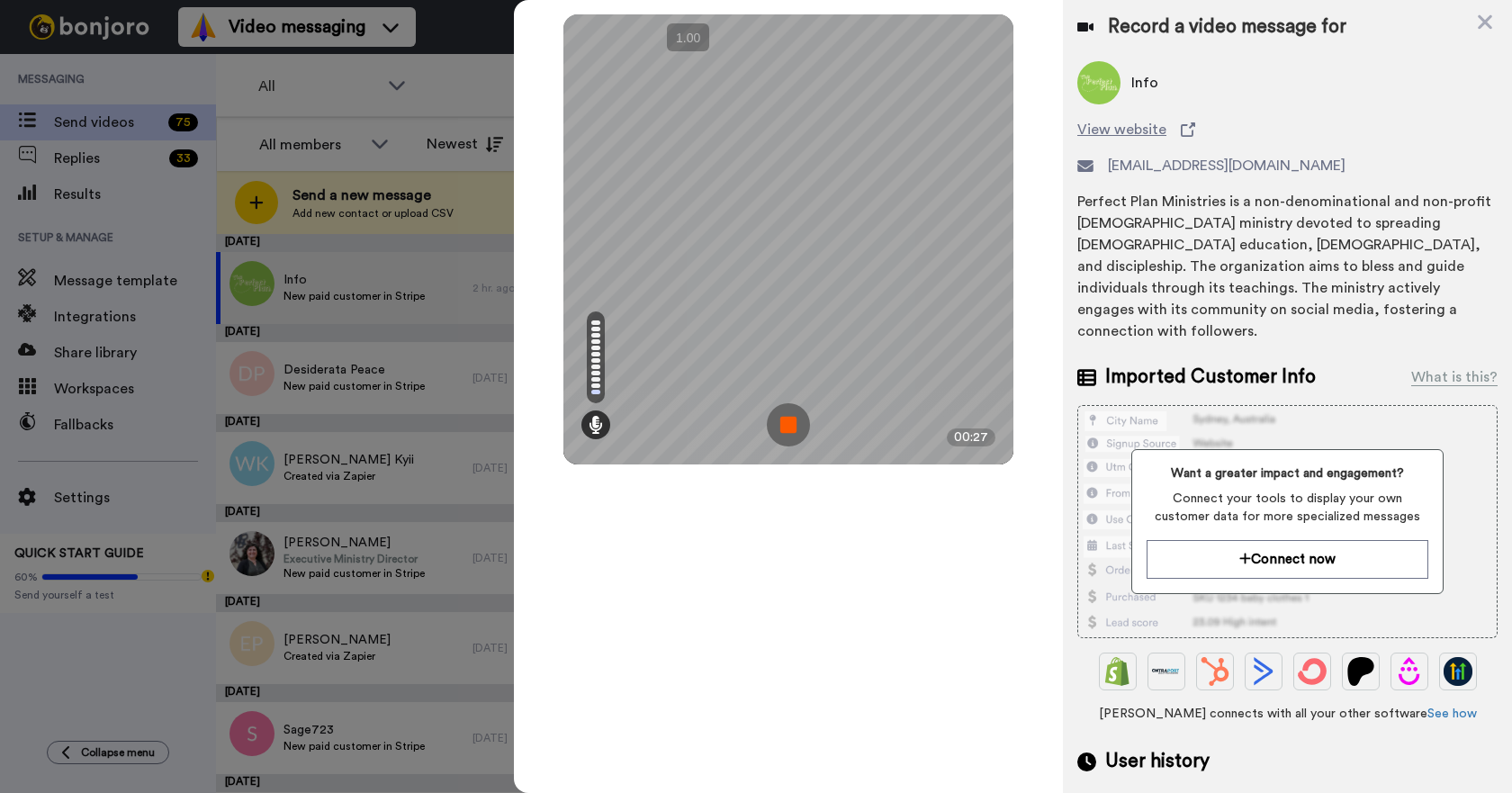
click at [794, 430] on img at bounding box center [789, 425] width 43 height 43
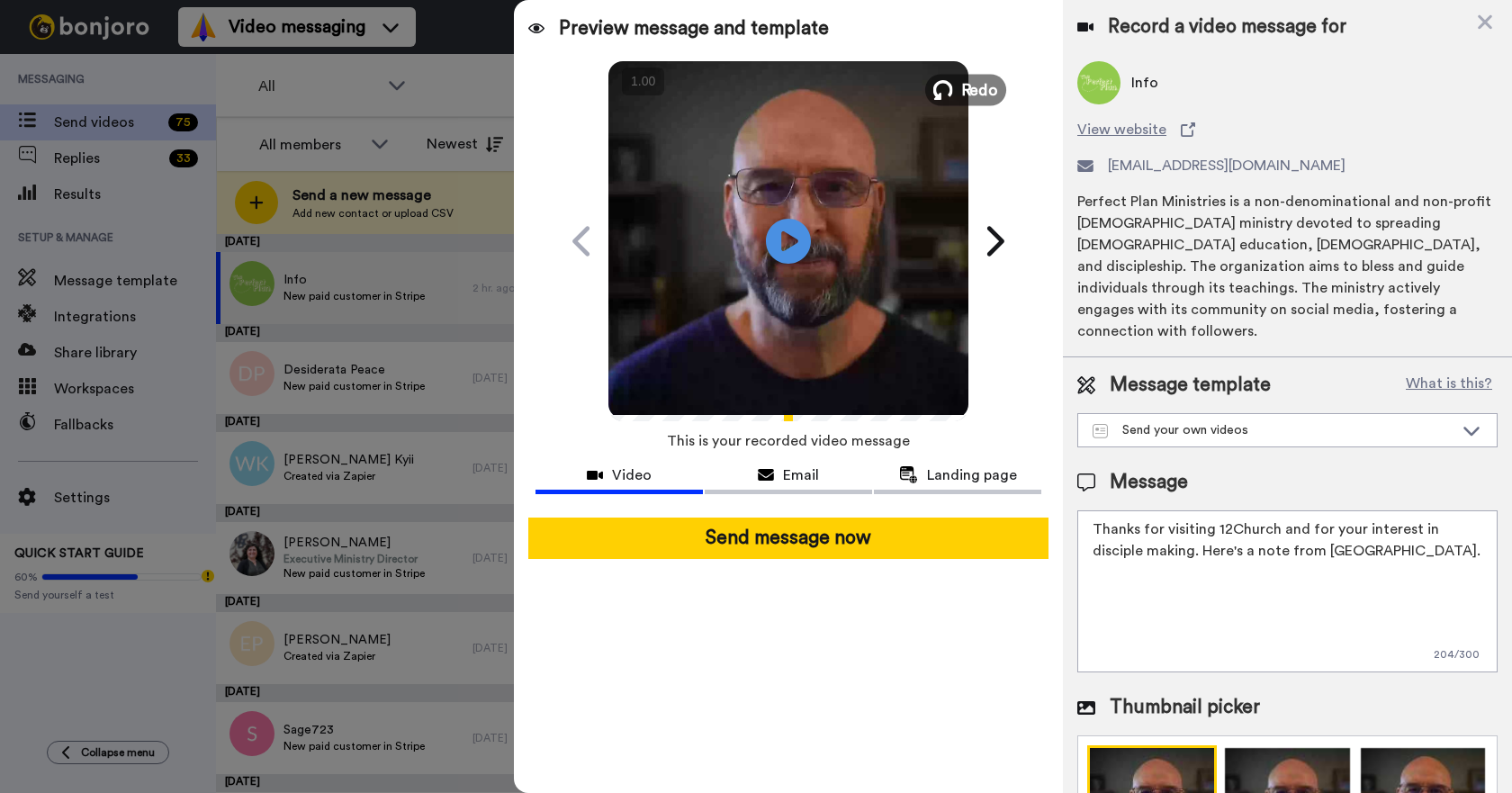
click at [944, 84] on icon at bounding box center [942, 89] width 20 height 20
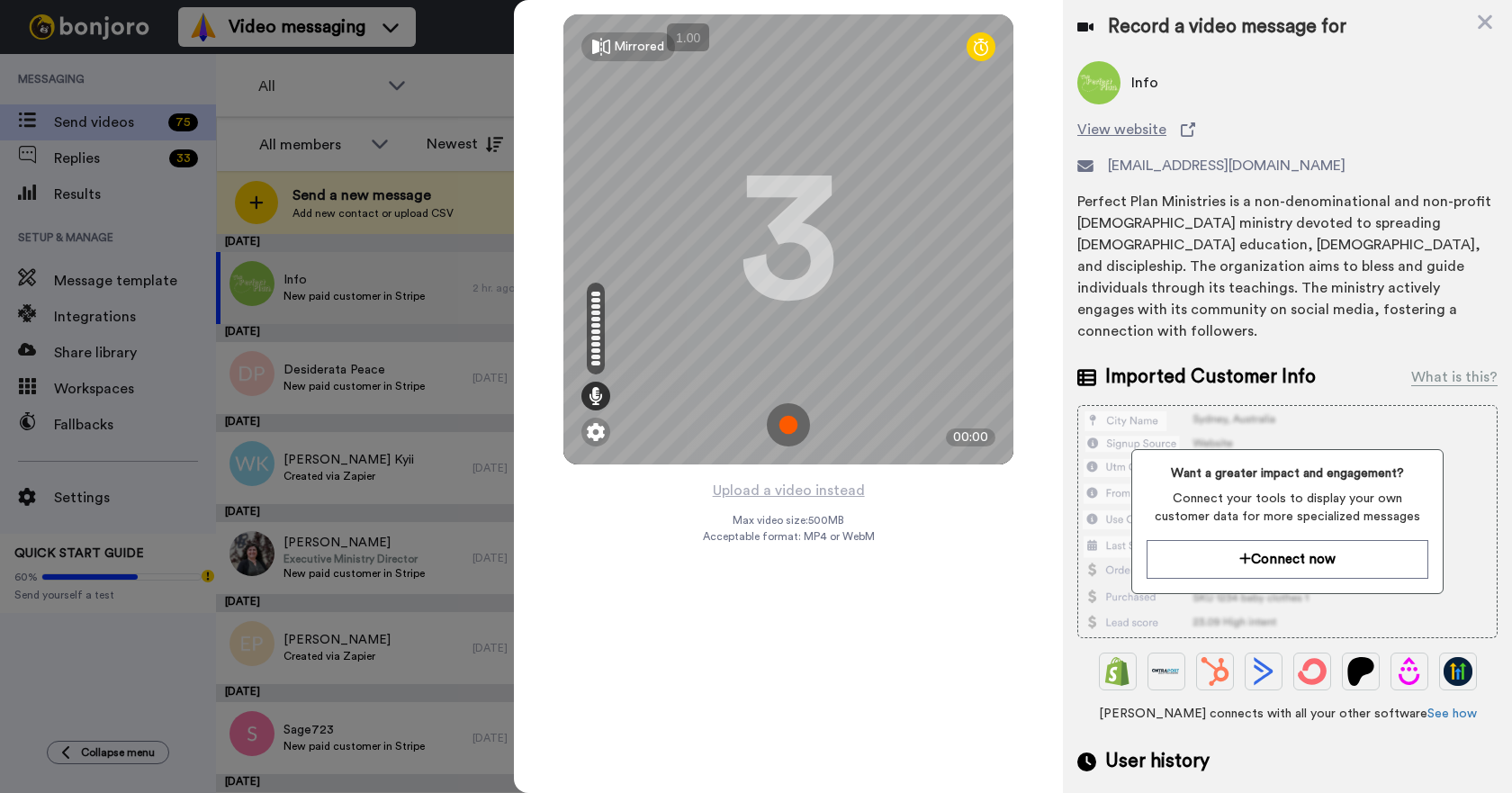
click at [782, 419] on img at bounding box center [789, 425] width 43 height 43
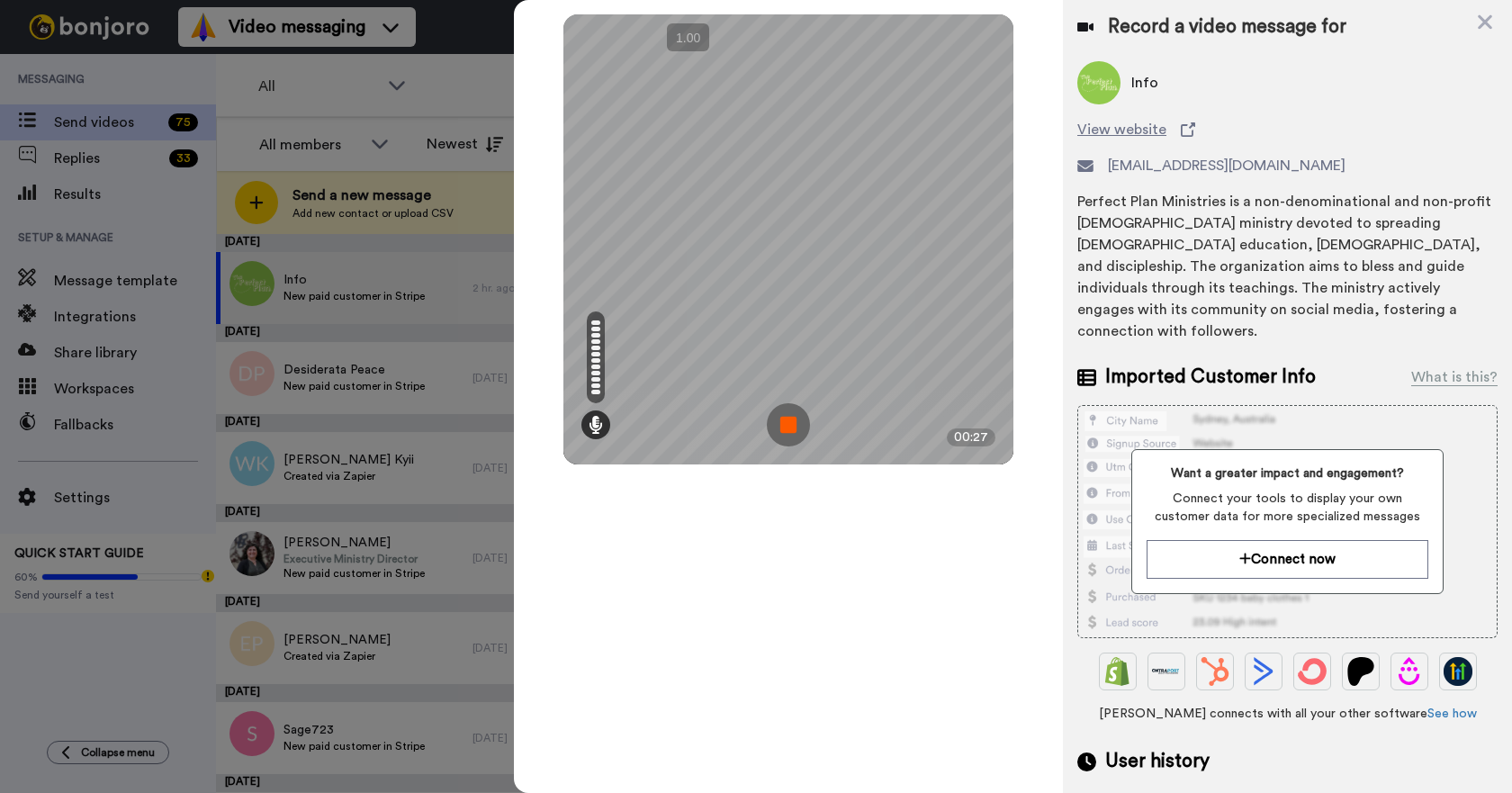
click at [781, 419] on img at bounding box center [789, 425] width 43 height 43
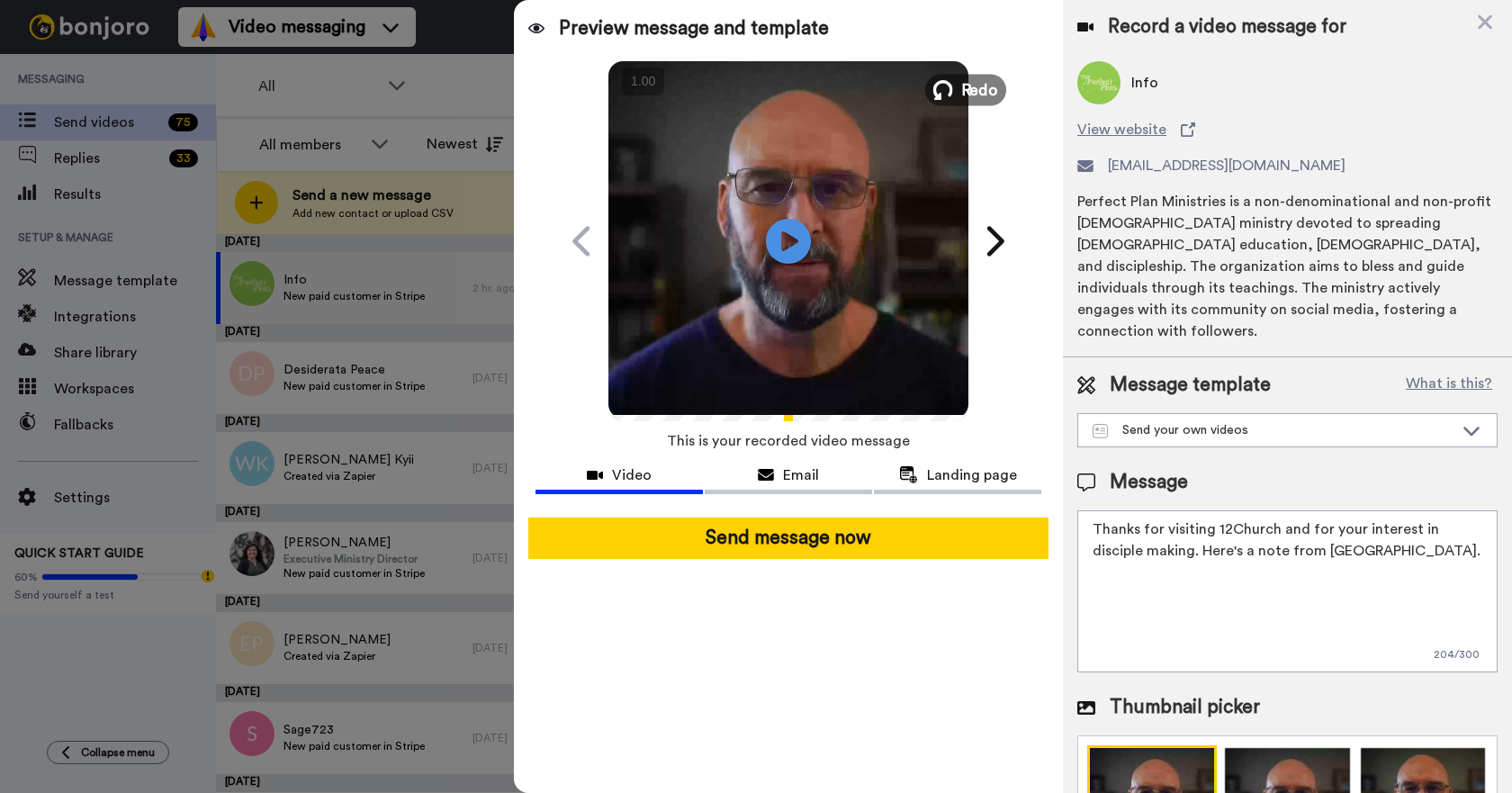
click at [964, 85] on span "Redo" at bounding box center [980, 89] width 38 height 23
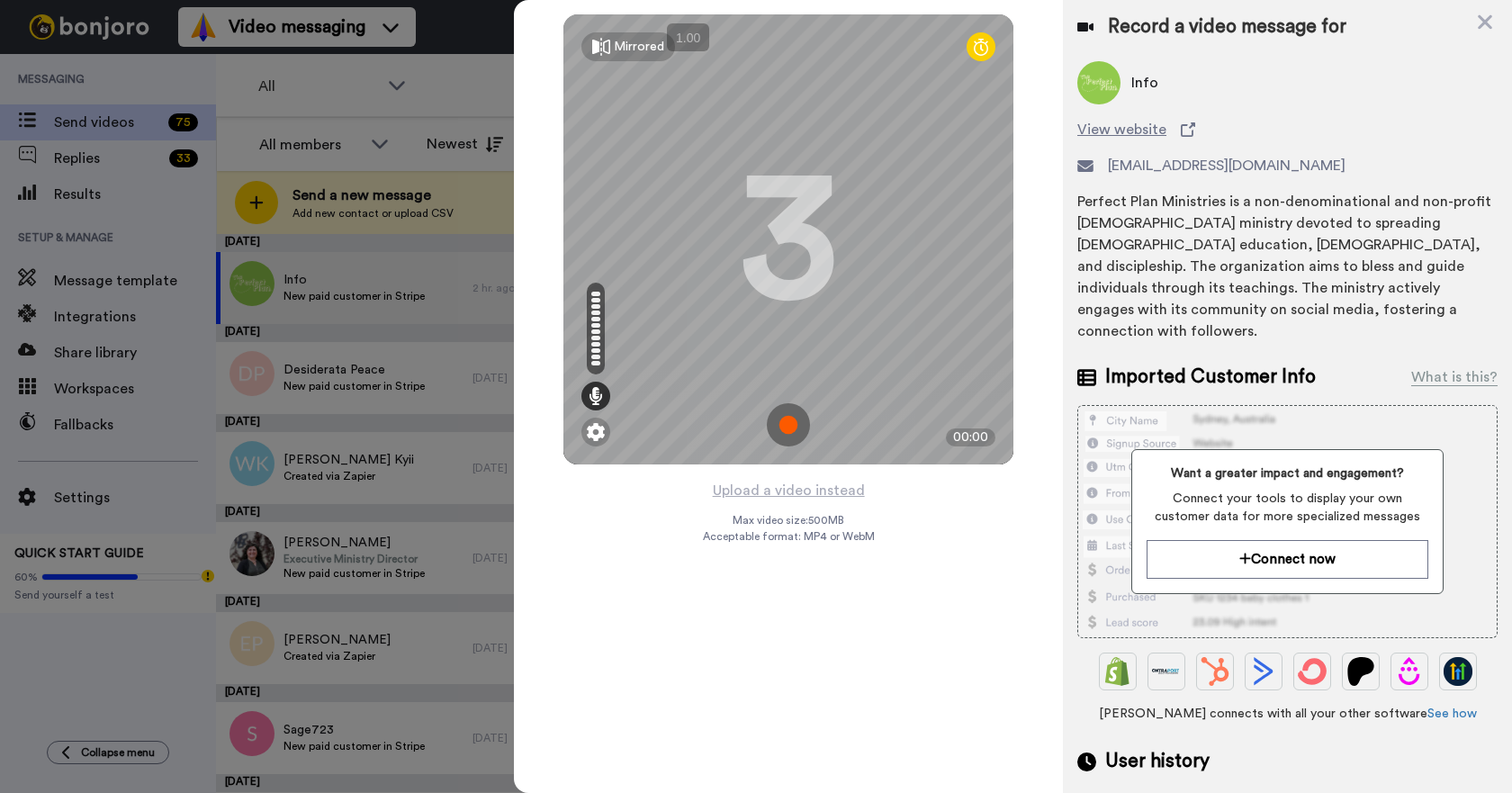
click at [781, 427] on img at bounding box center [789, 425] width 43 height 43
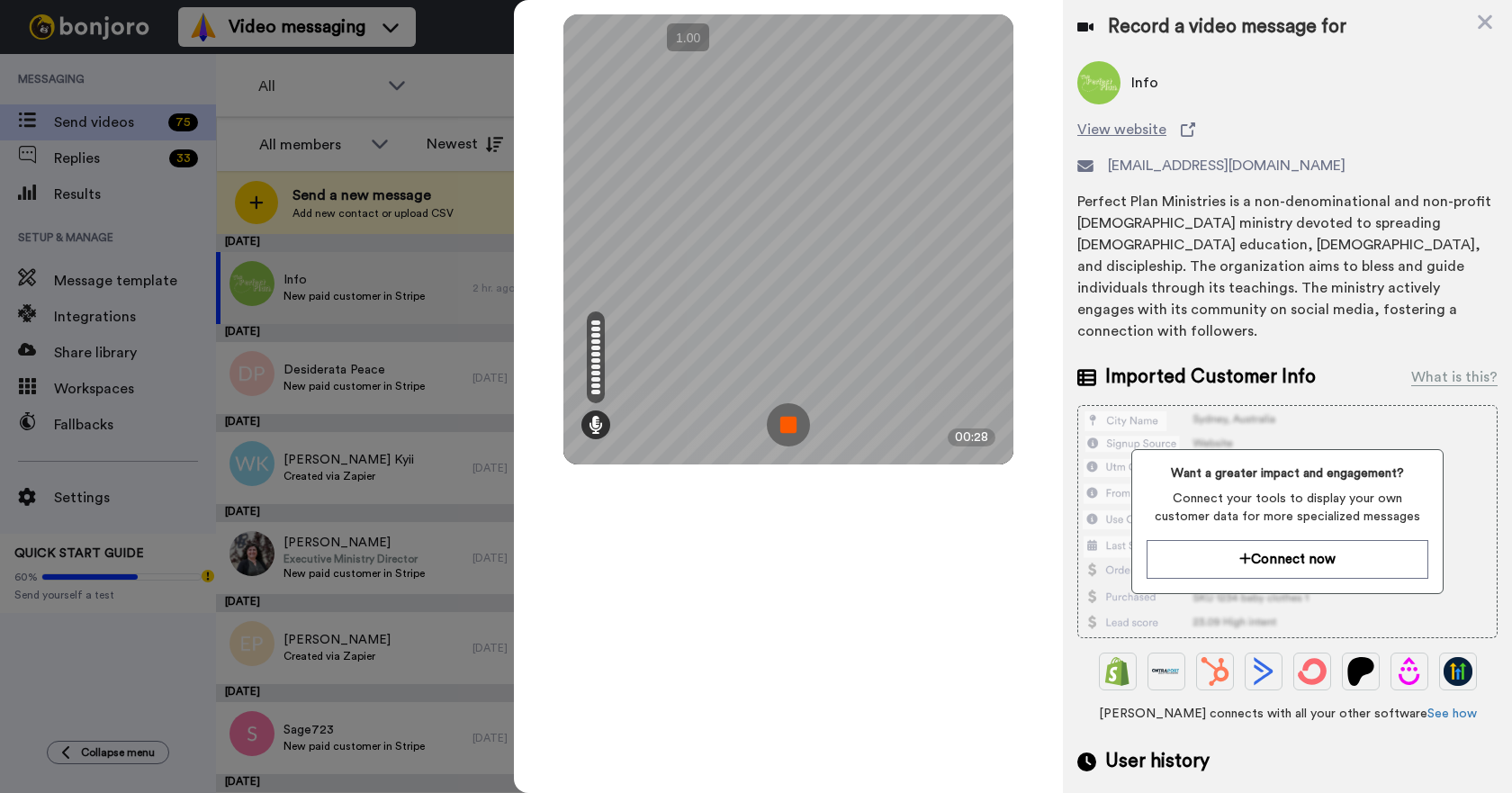
click at [781, 427] on img at bounding box center [789, 425] width 43 height 43
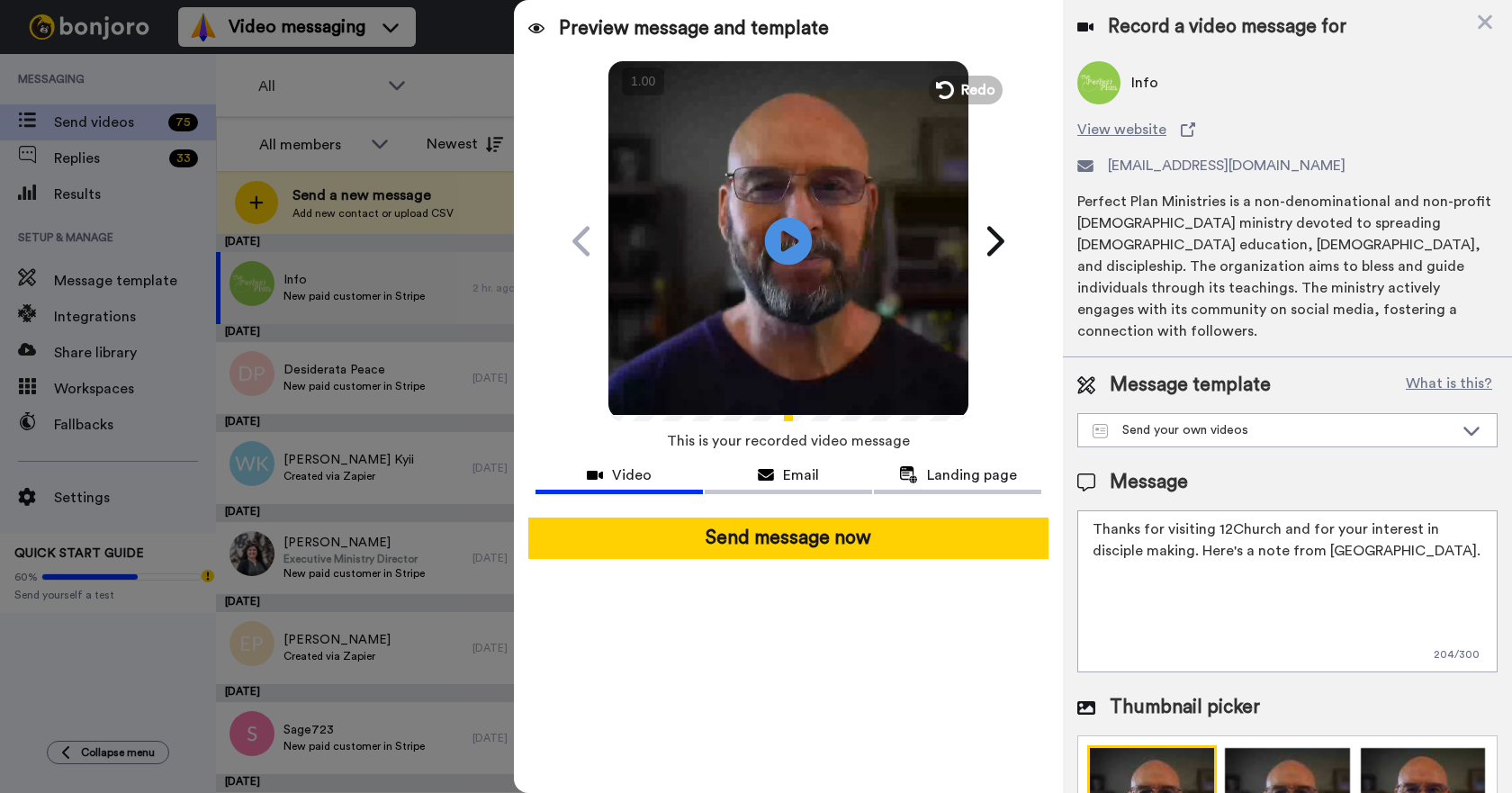
click at [786, 239] on icon "Play/Pause" at bounding box center [789, 240] width 48 height 86
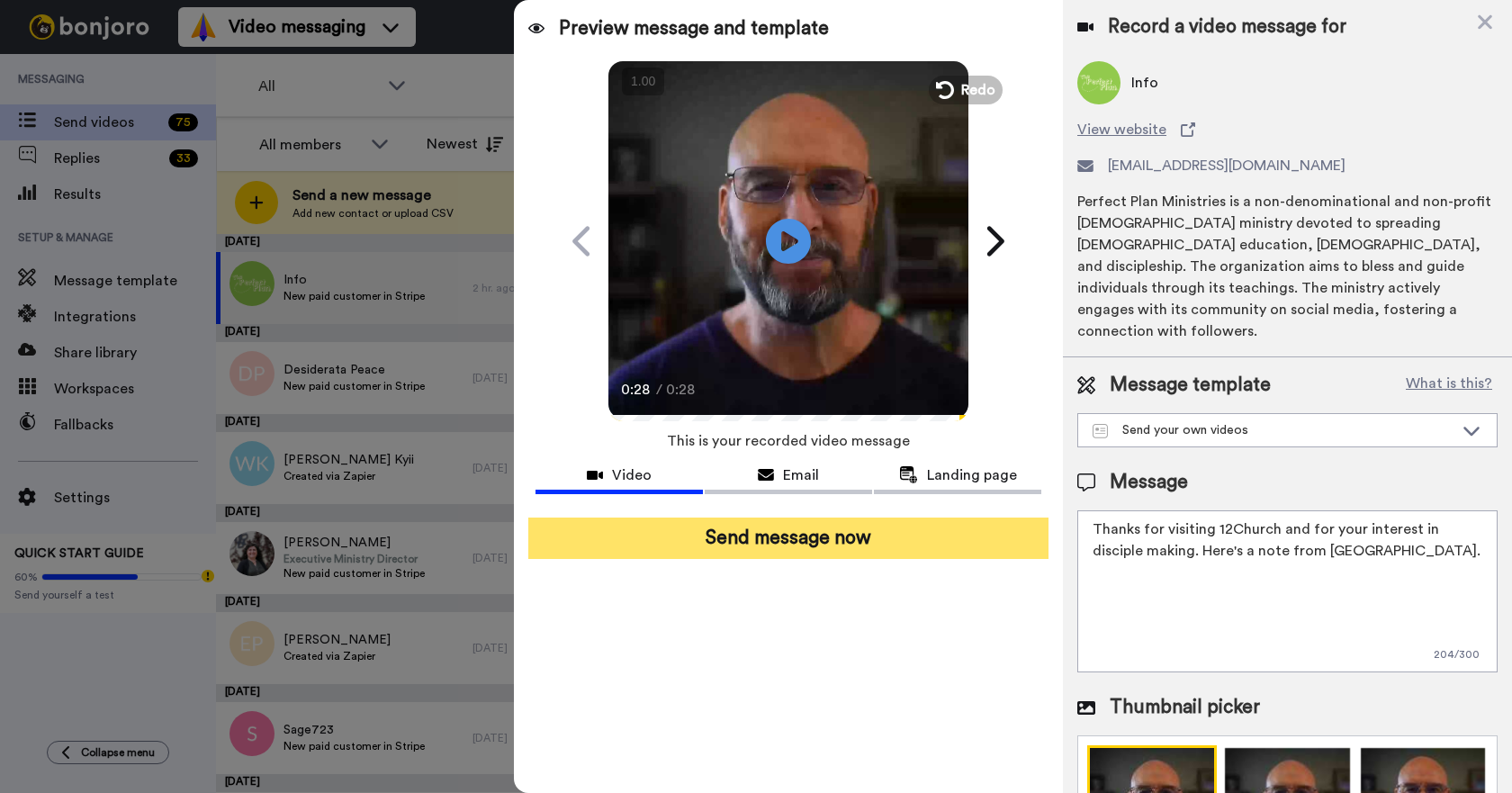
click at [791, 544] on button "Send message now" at bounding box center [789, 538] width 520 height 41
